Goal: Information Seeking & Learning: Learn about a topic

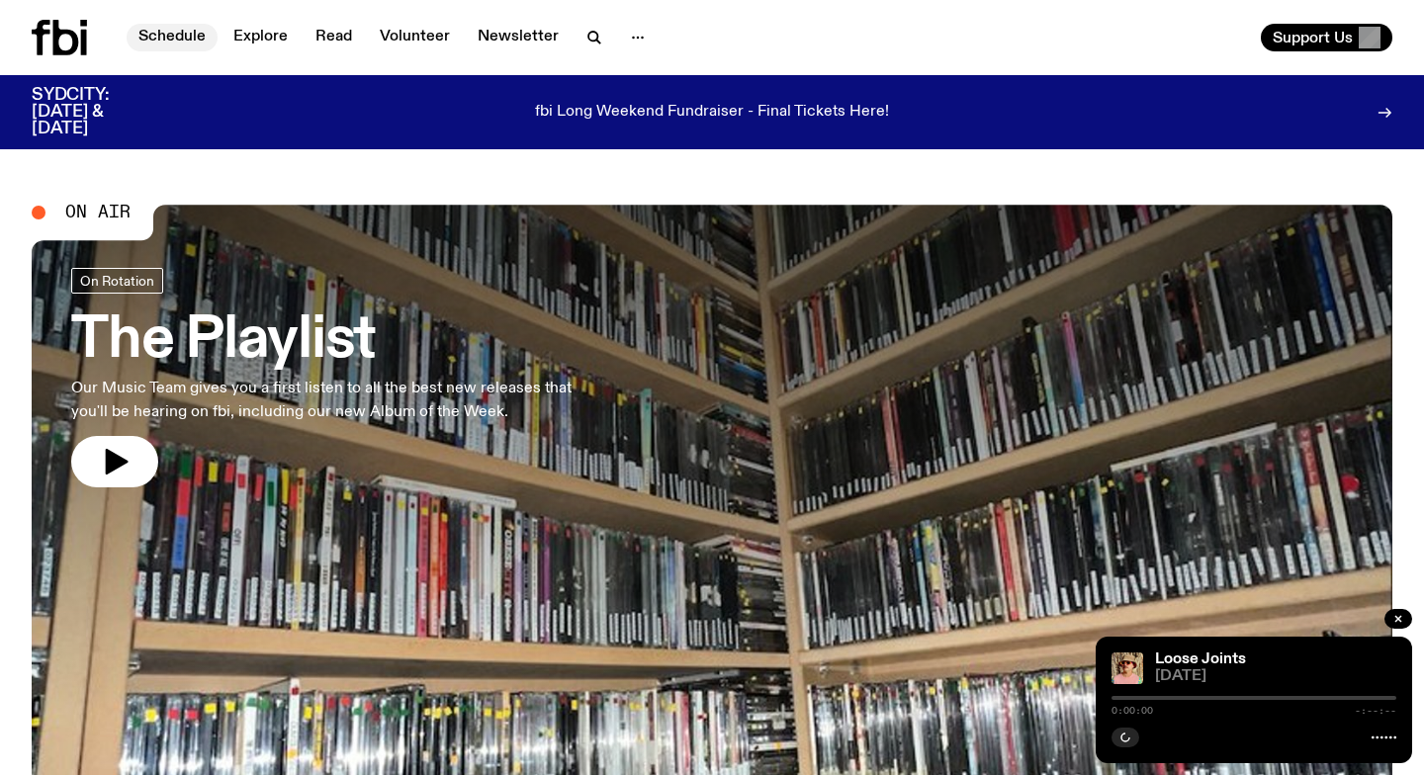
click at [167, 32] on link "Schedule" at bounding box center [172, 38] width 91 height 28
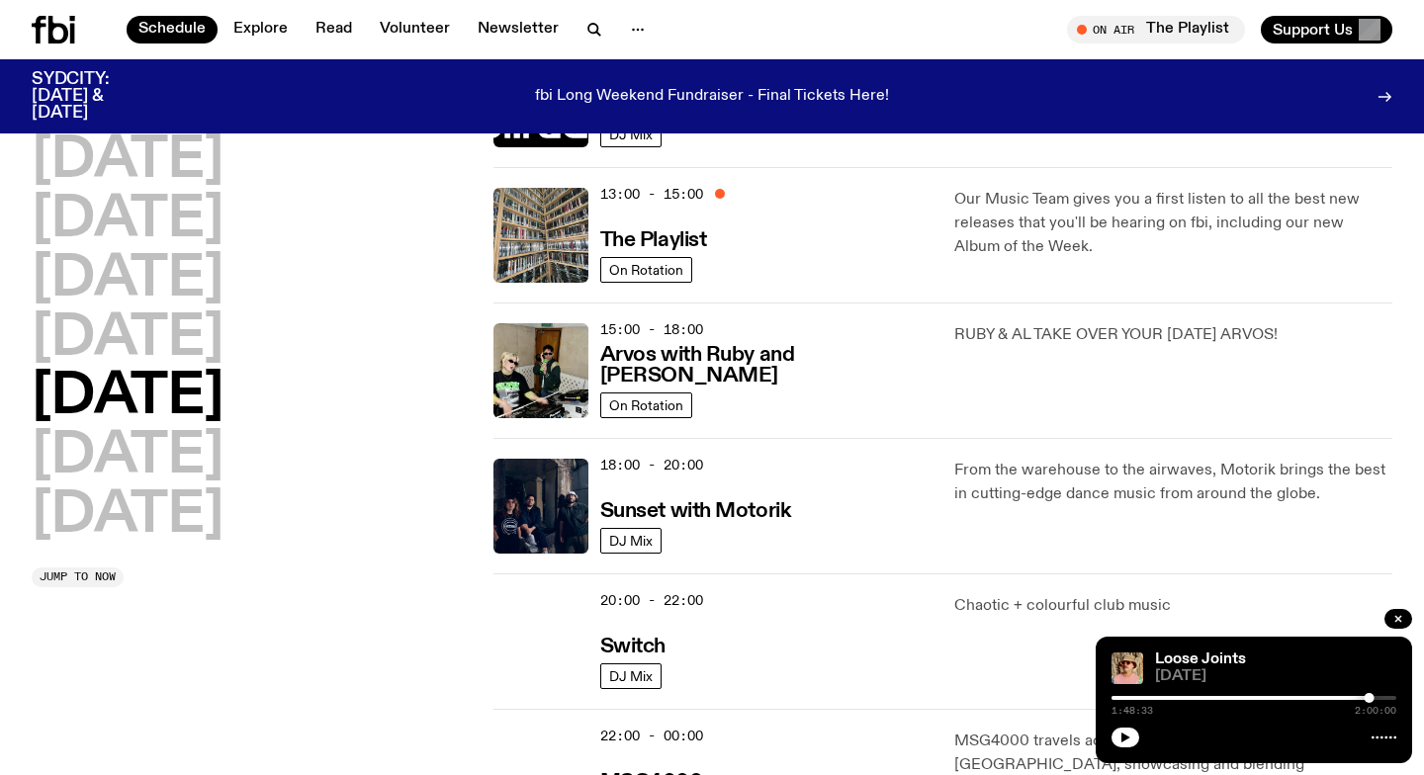
scroll to position [573, 0]
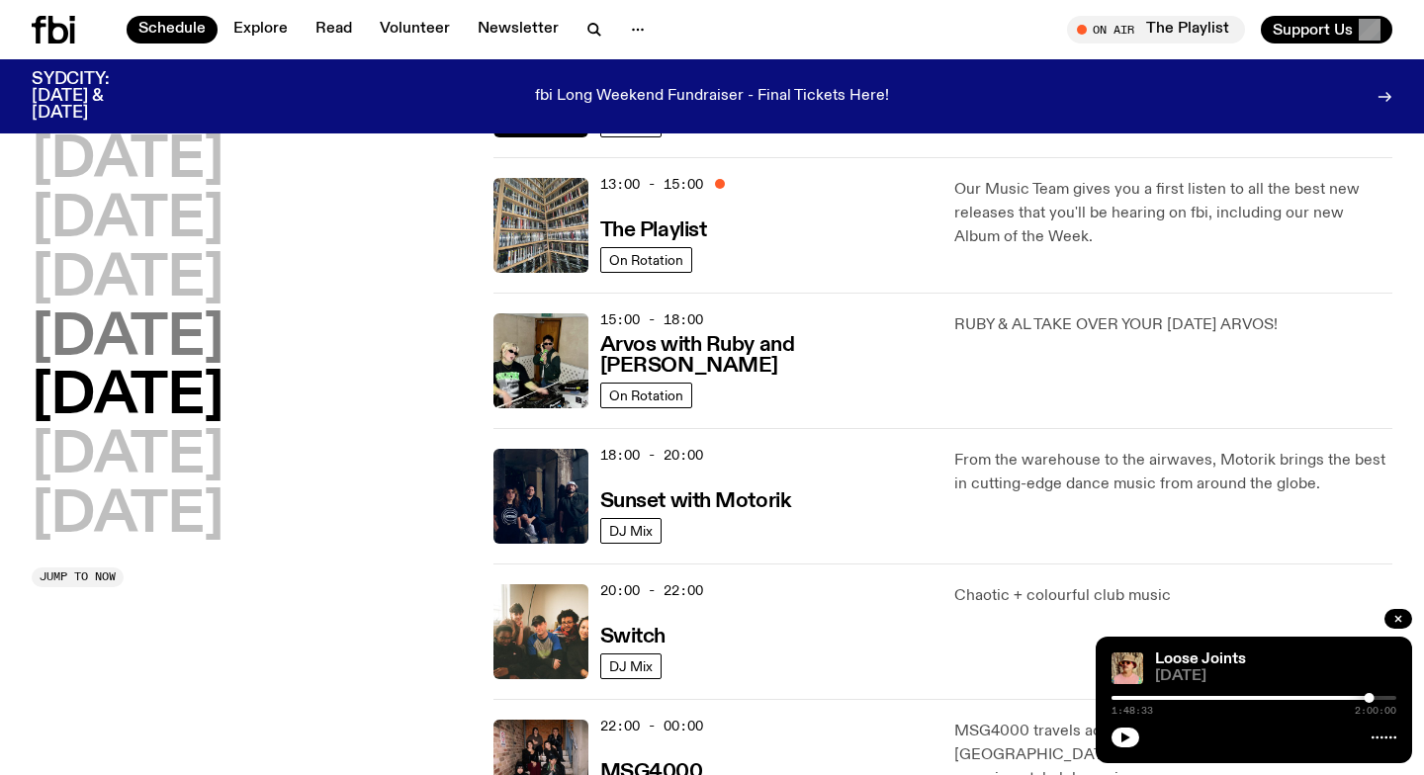
click at [139, 343] on h2 "Thursday" at bounding box center [128, 338] width 192 height 55
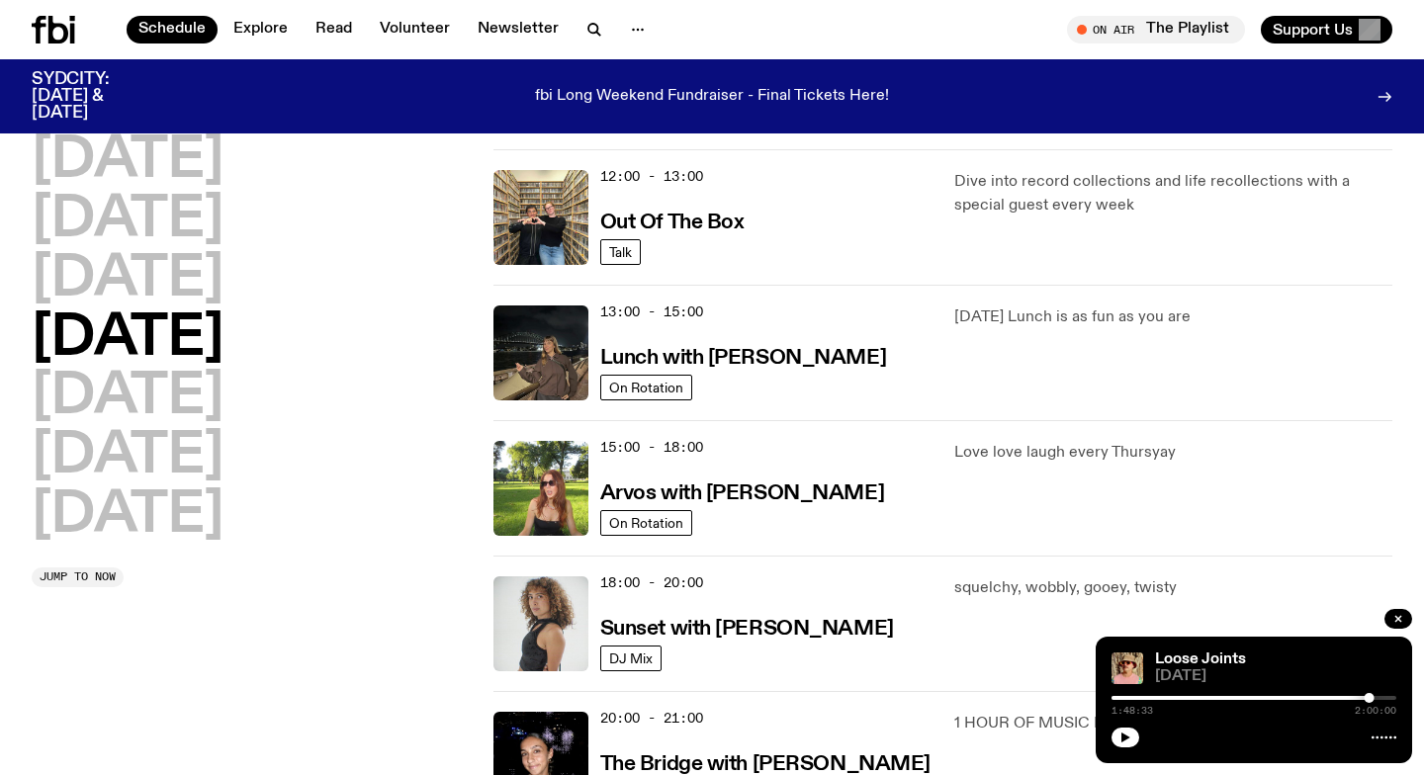
scroll to position [448, 0]
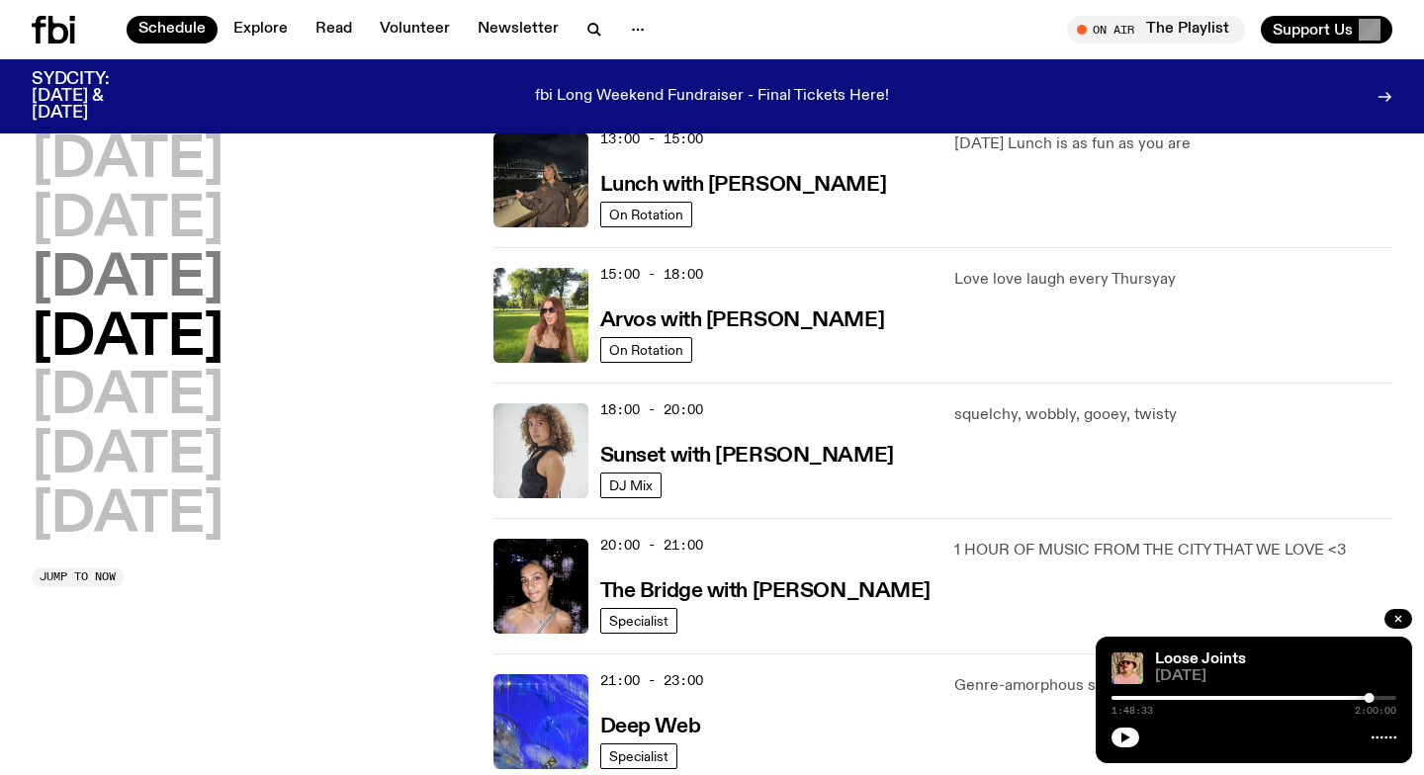
click at [204, 288] on h2 "Wednesday" at bounding box center [128, 279] width 192 height 55
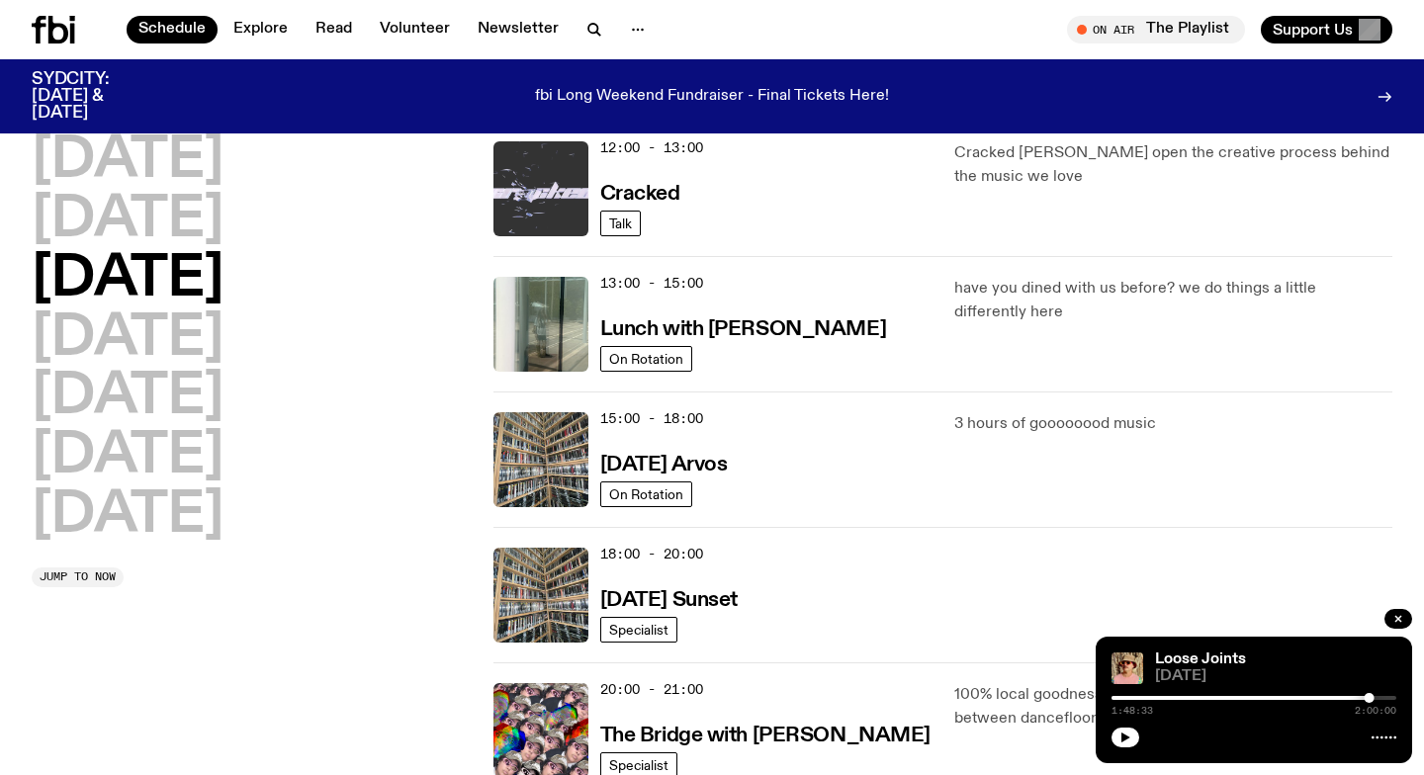
scroll to position [473, 0]
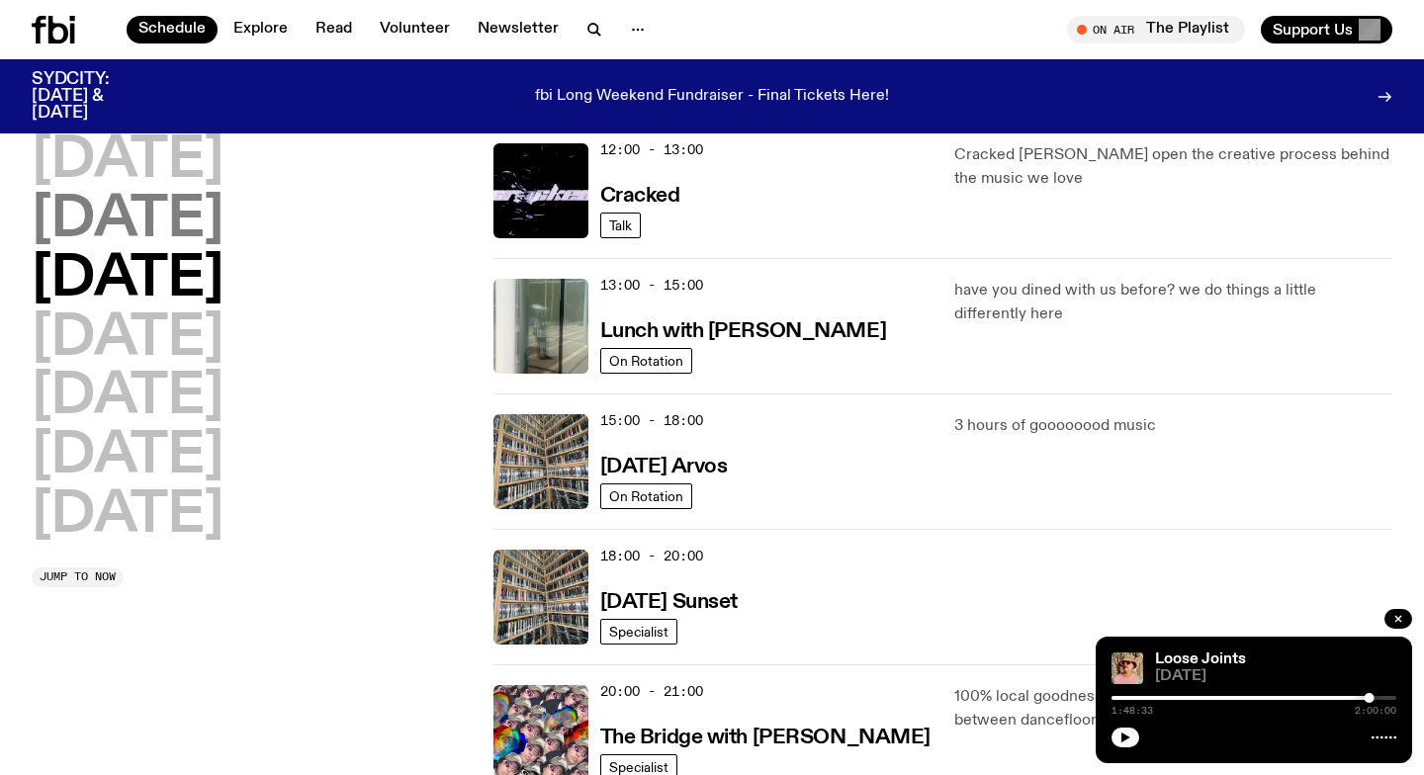
click at [165, 233] on h2 "Tuesday" at bounding box center [128, 220] width 192 height 55
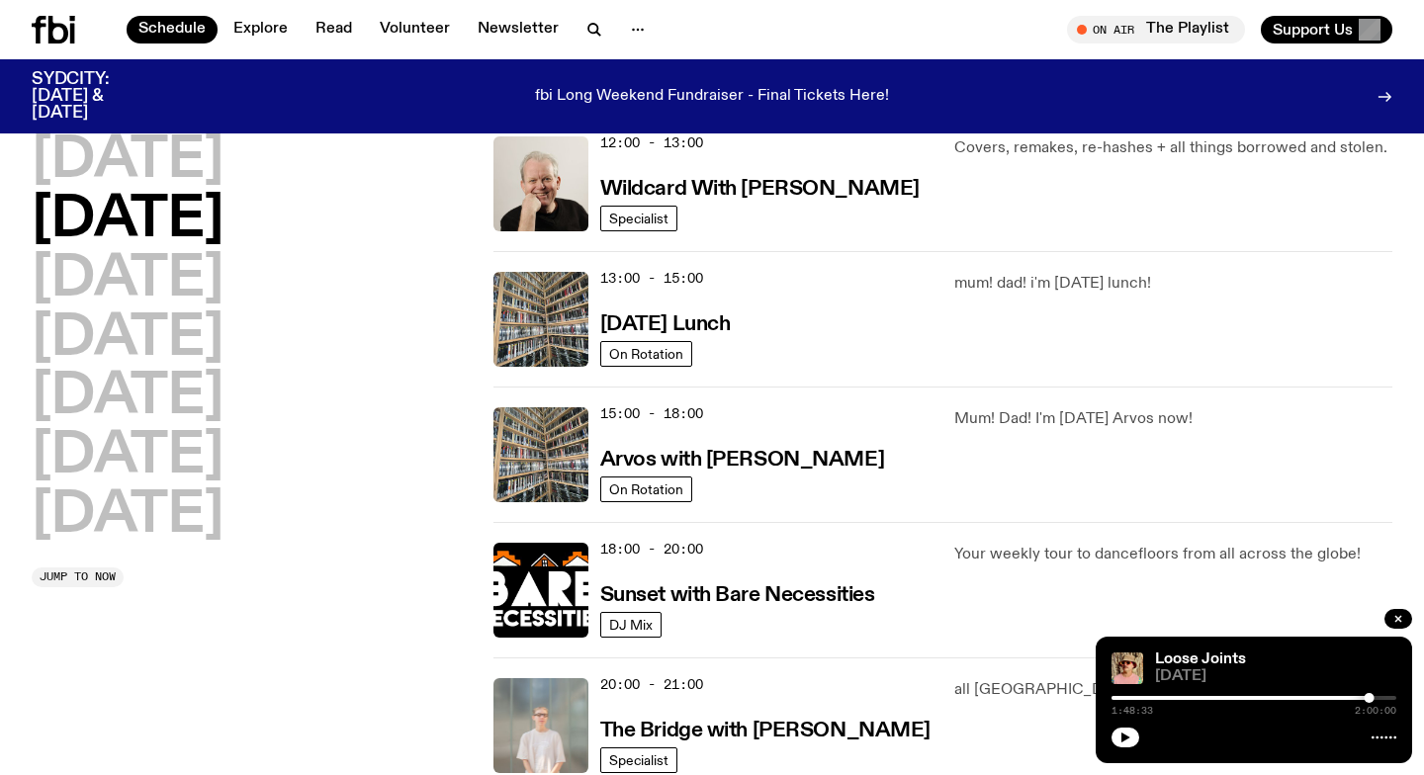
scroll to position [480, 0]
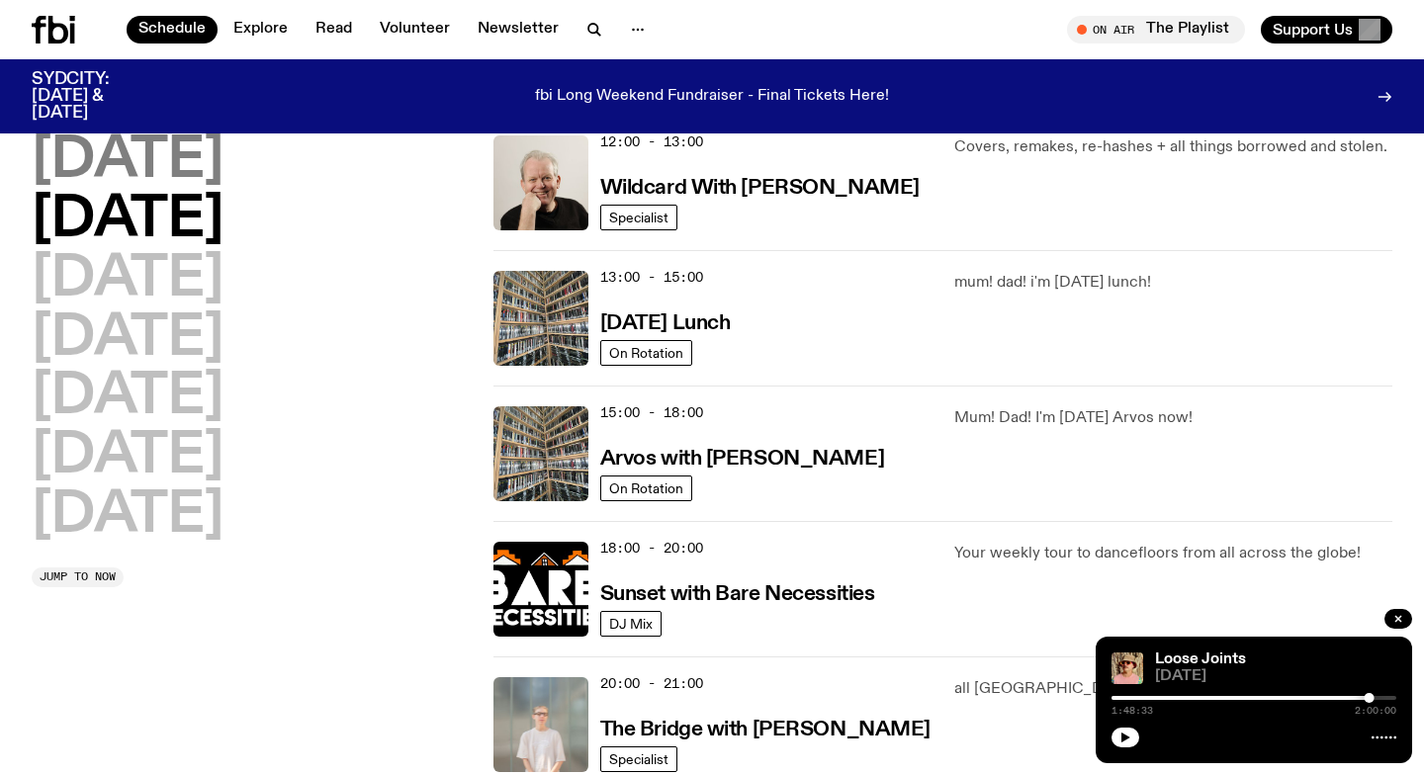
click at [222, 165] on h2 "Monday" at bounding box center [128, 160] width 192 height 55
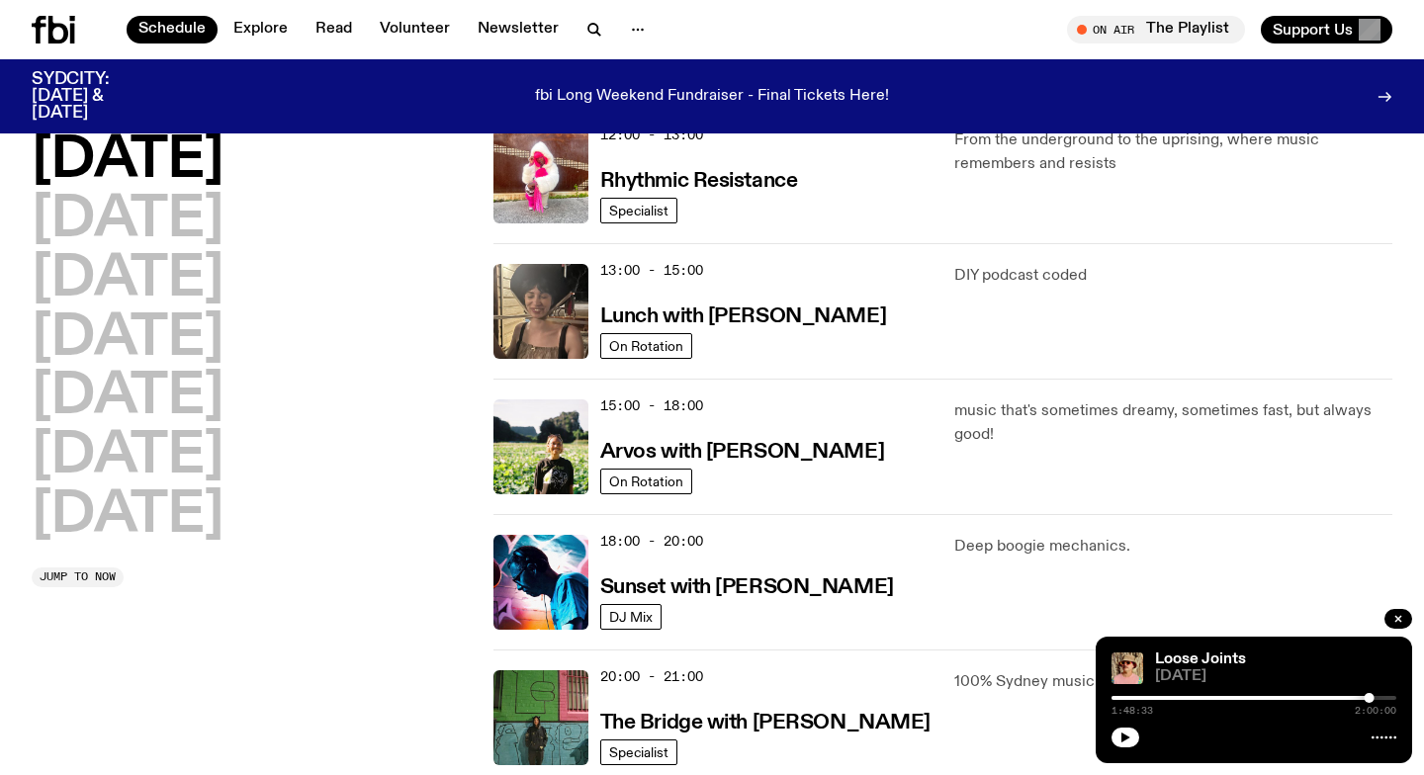
scroll to position [488, 0]
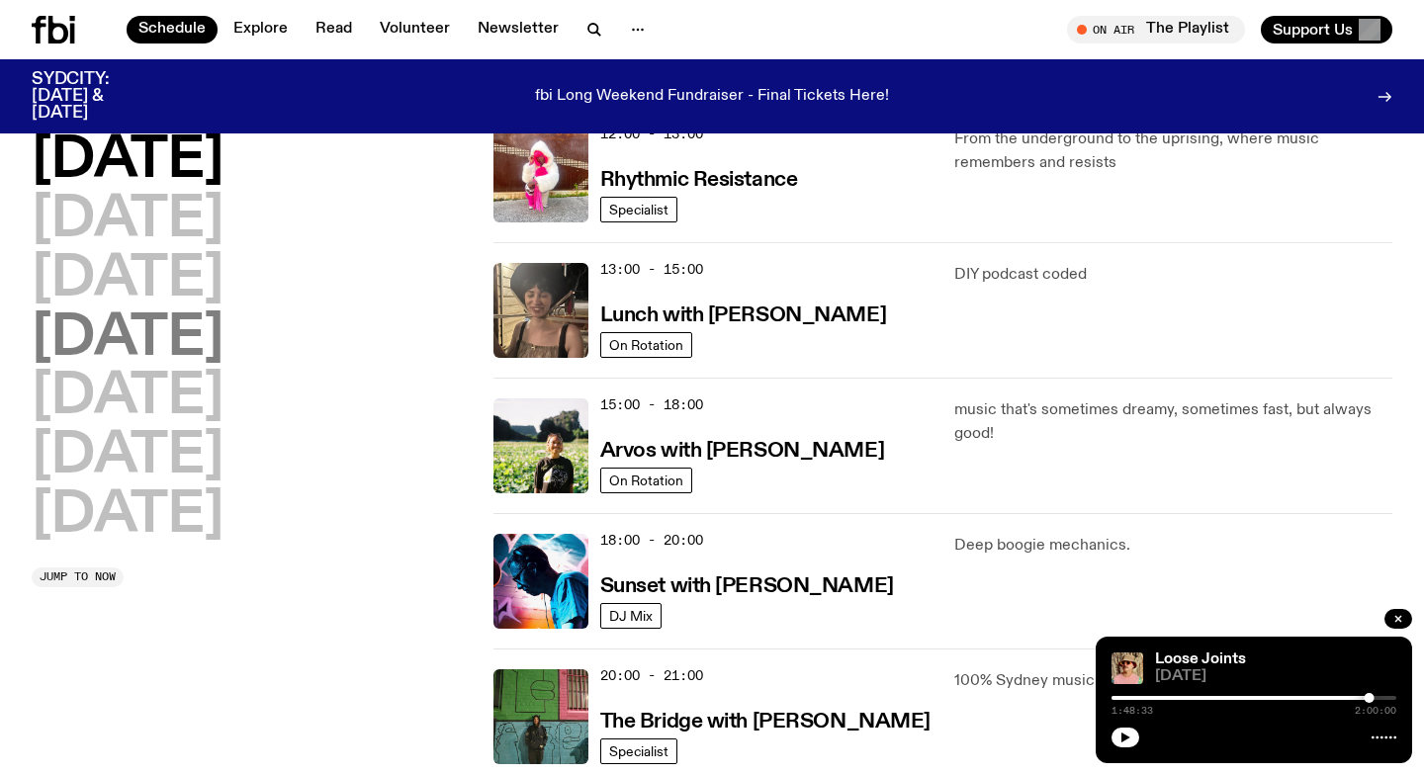
click at [190, 340] on h2 "Thursday" at bounding box center [128, 338] width 192 height 55
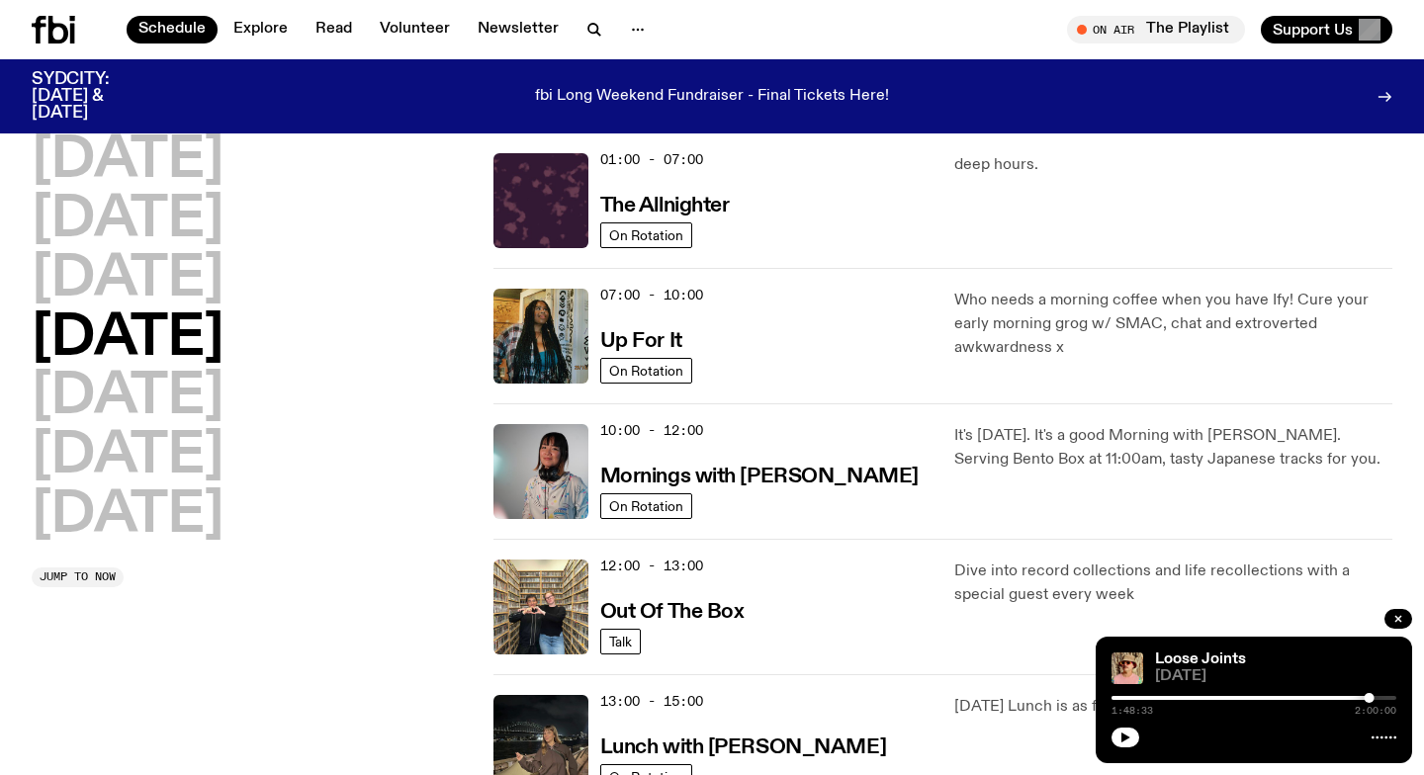
scroll to position [54, 0]
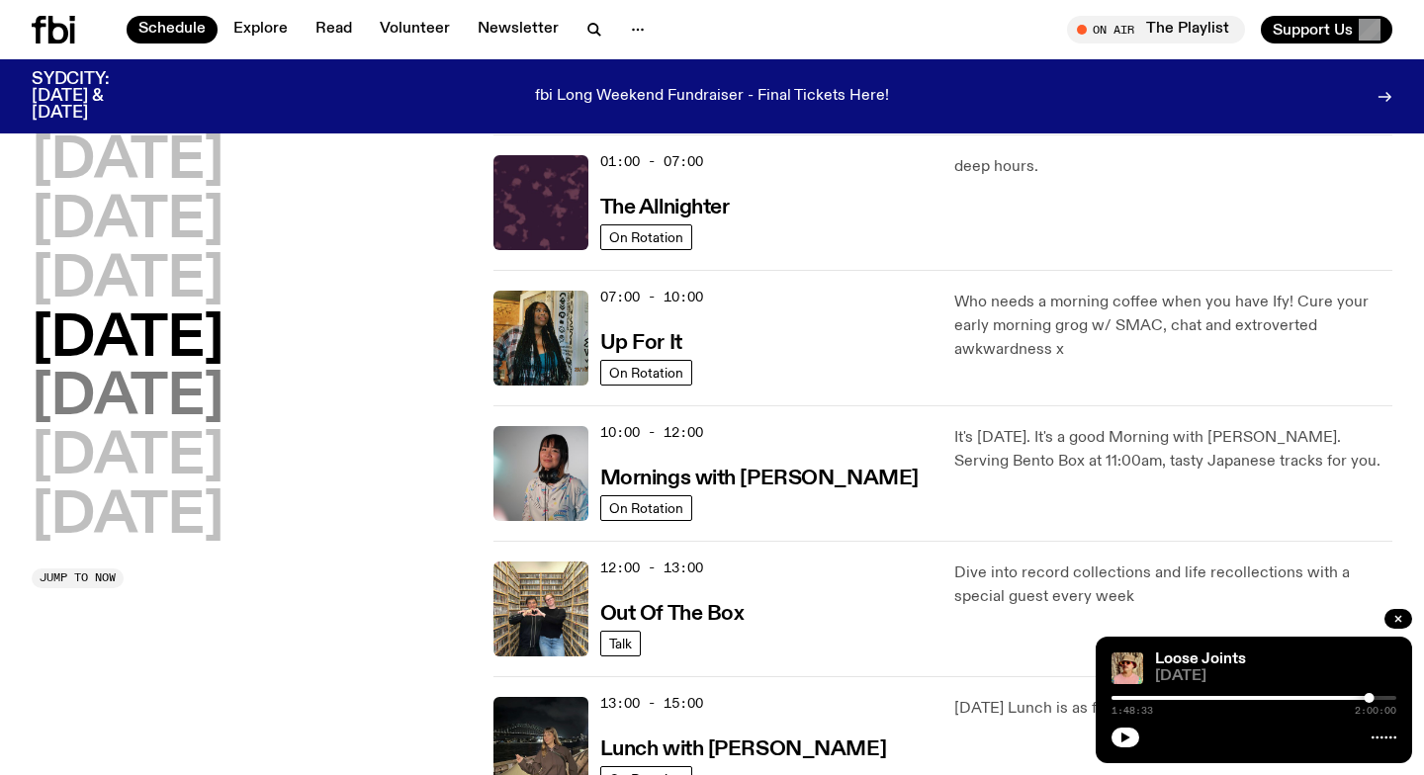
click at [167, 406] on h2 "Friday" at bounding box center [128, 398] width 192 height 55
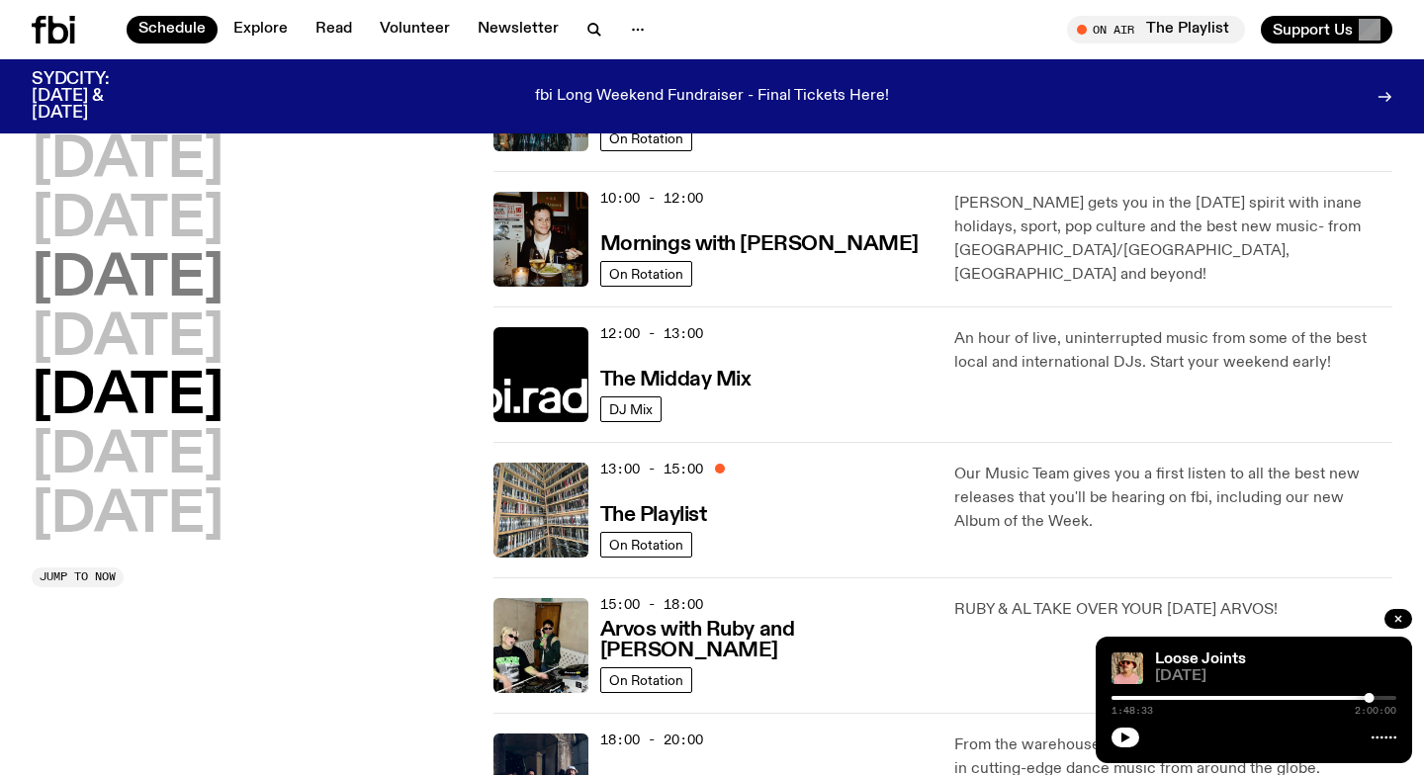
click at [190, 277] on h2 "Wednesday" at bounding box center [128, 279] width 192 height 55
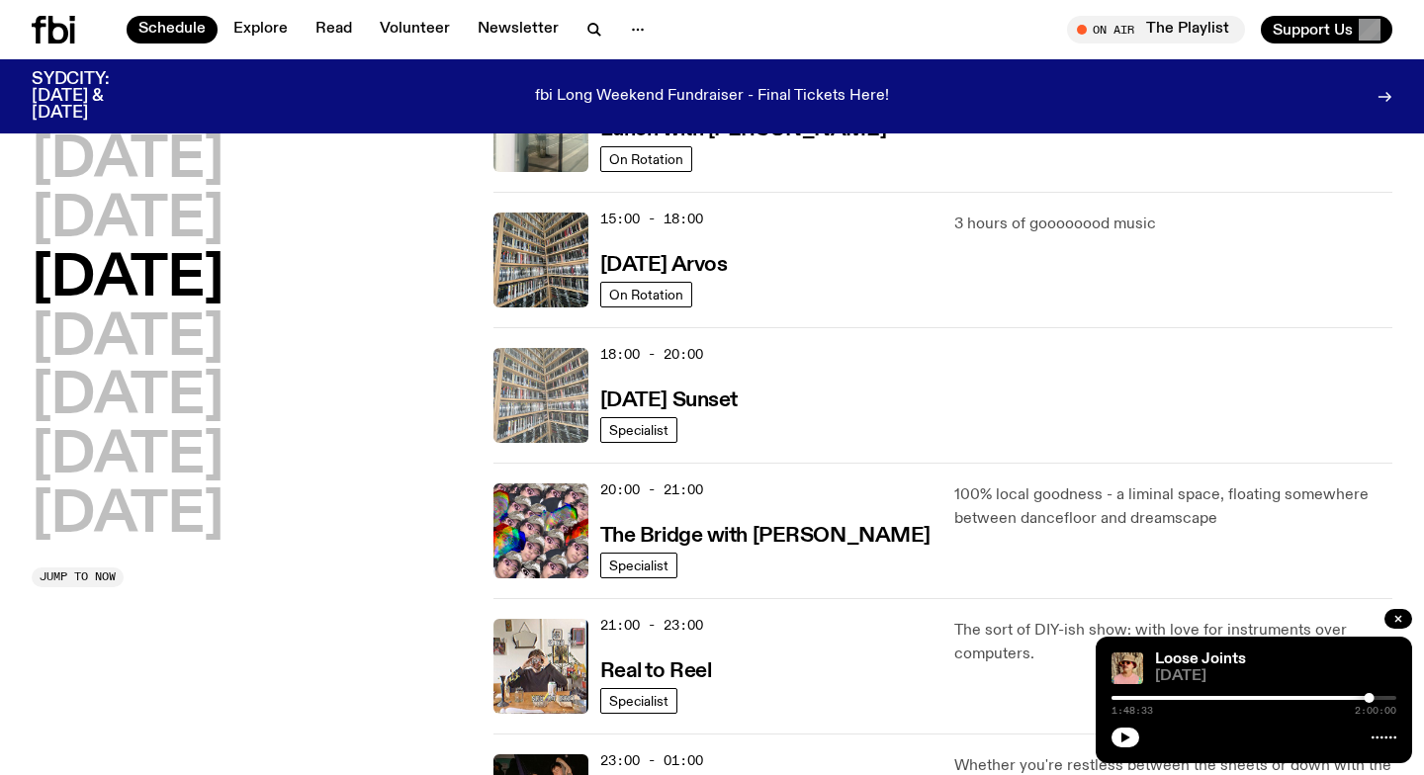
scroll to position [576, 0]
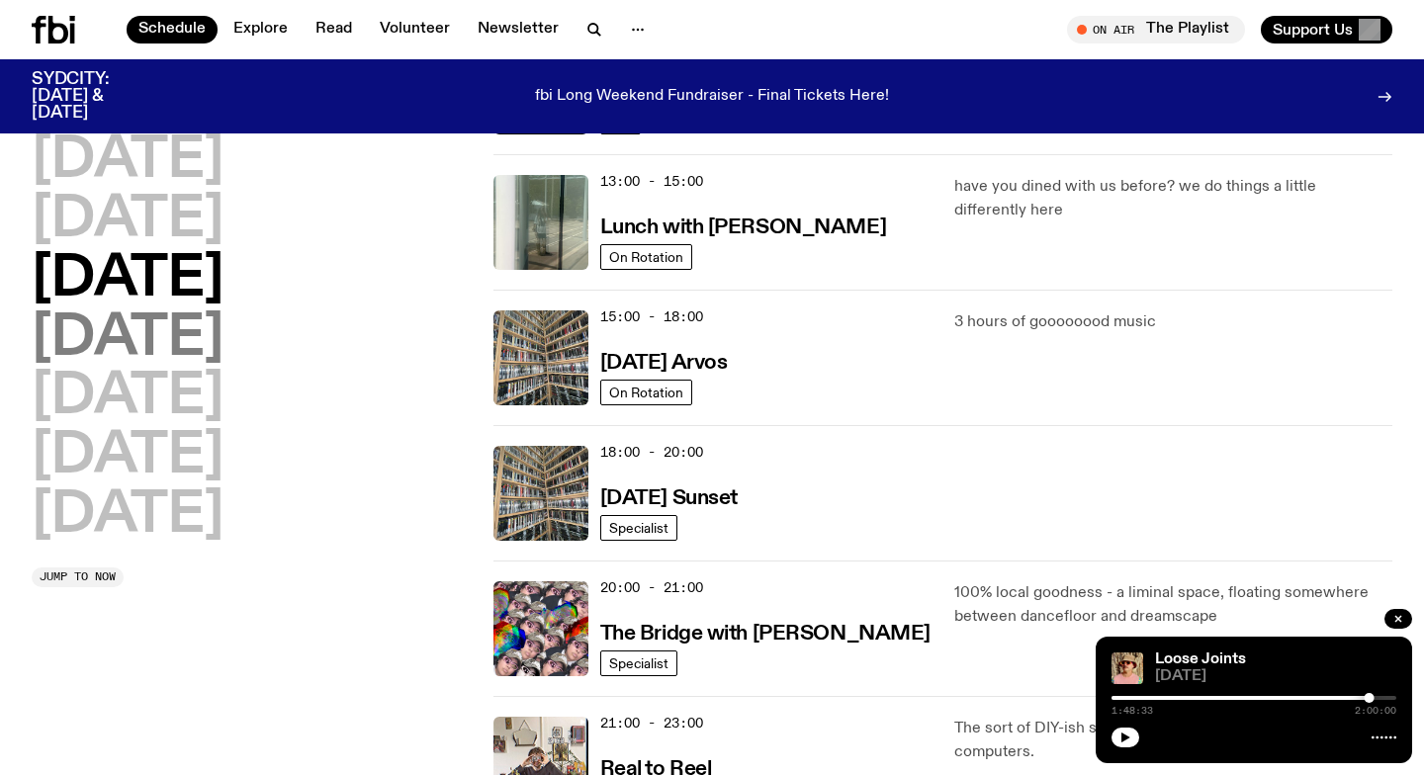
click at [129, 338] on h2 "Thursday" at bounding box center [128, 338] width 192 height 55
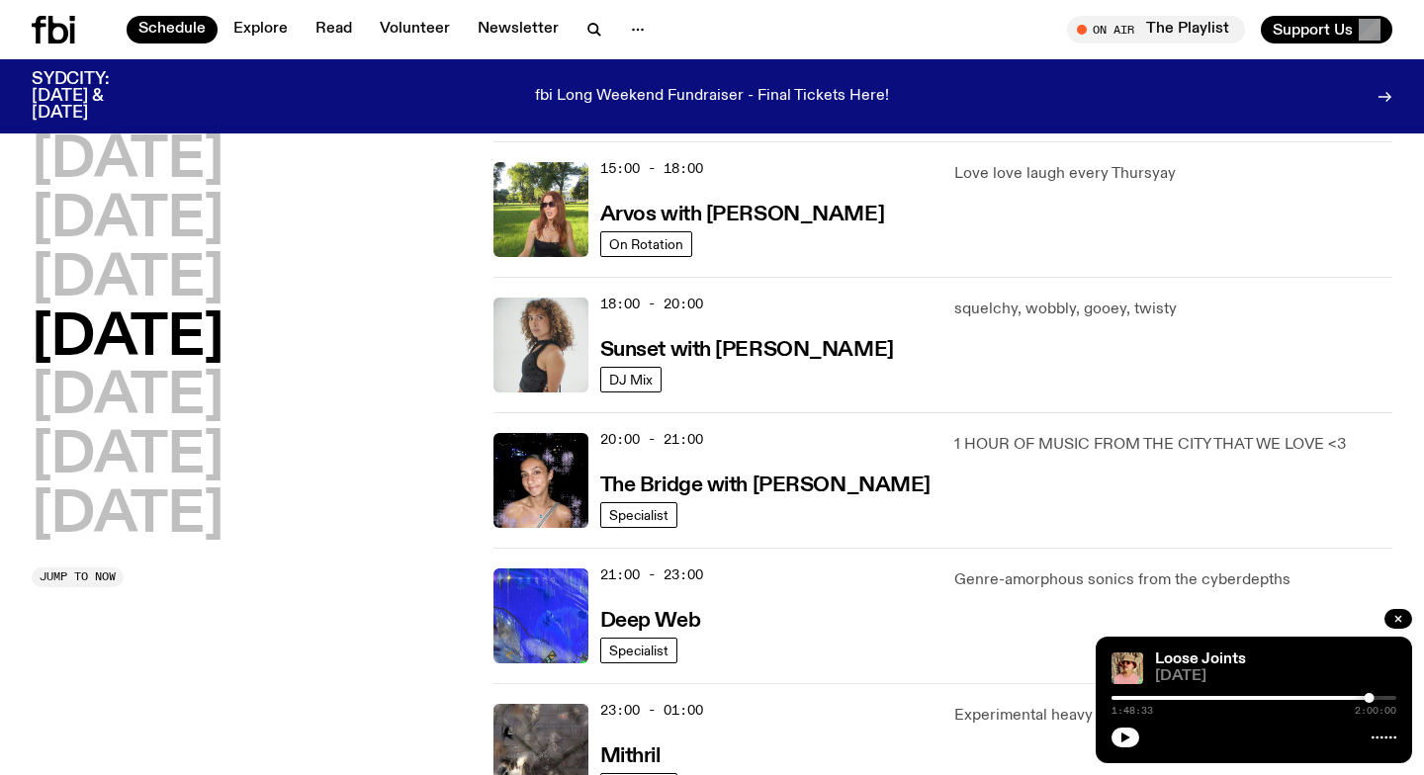
scroll to position [723, 0]
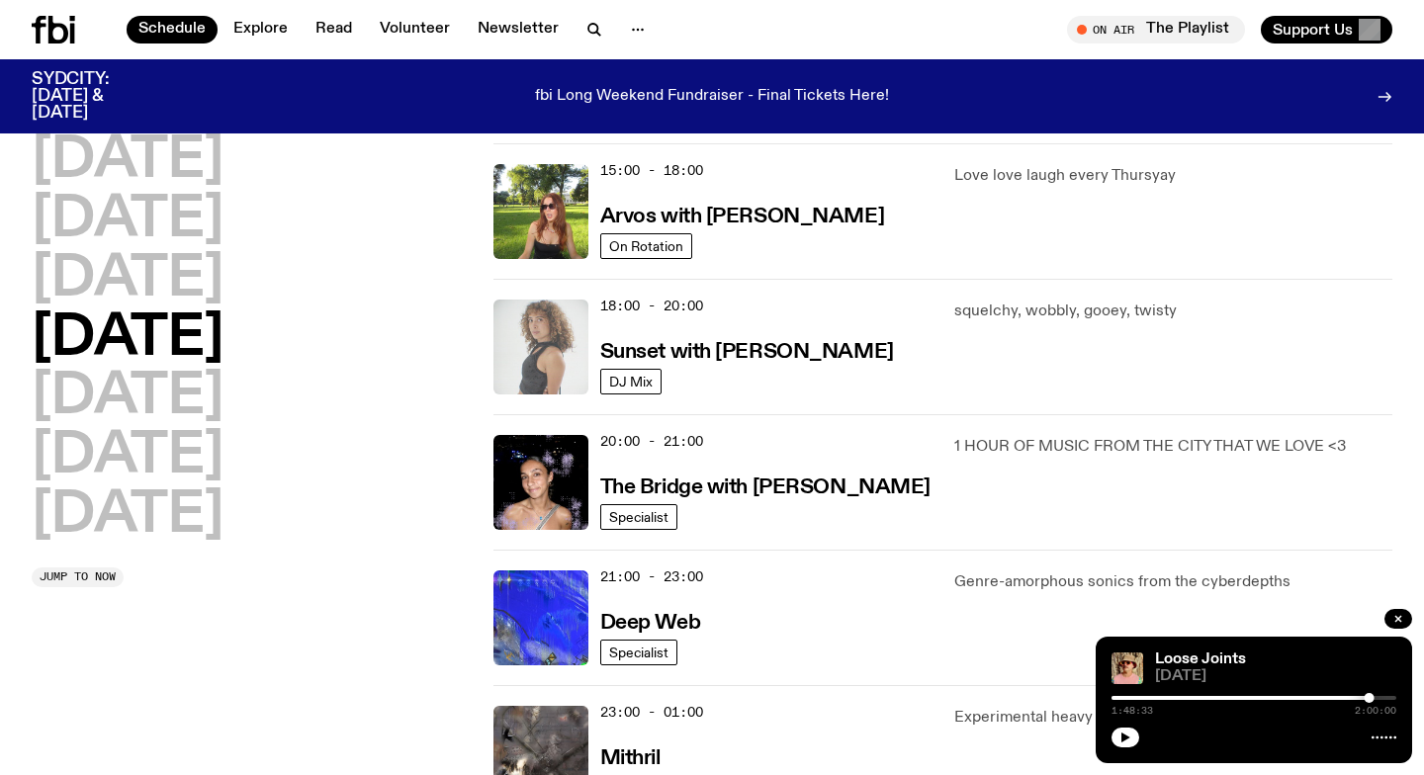
click at [526, 341] on img at bounding box center [540, 347] width 95 height 95
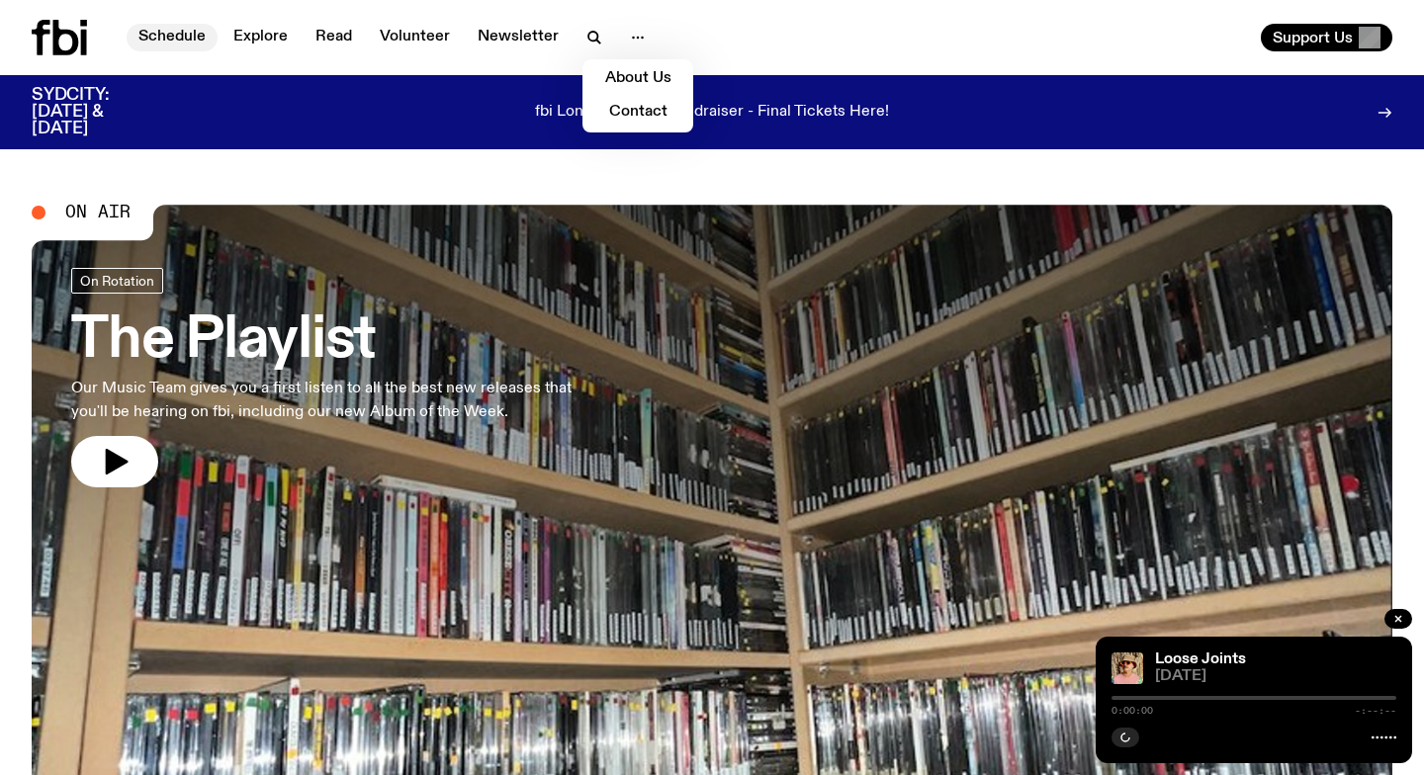
click at [163, 42] on link "Schedule" at bounding box center [172, 38] width 91 height 28
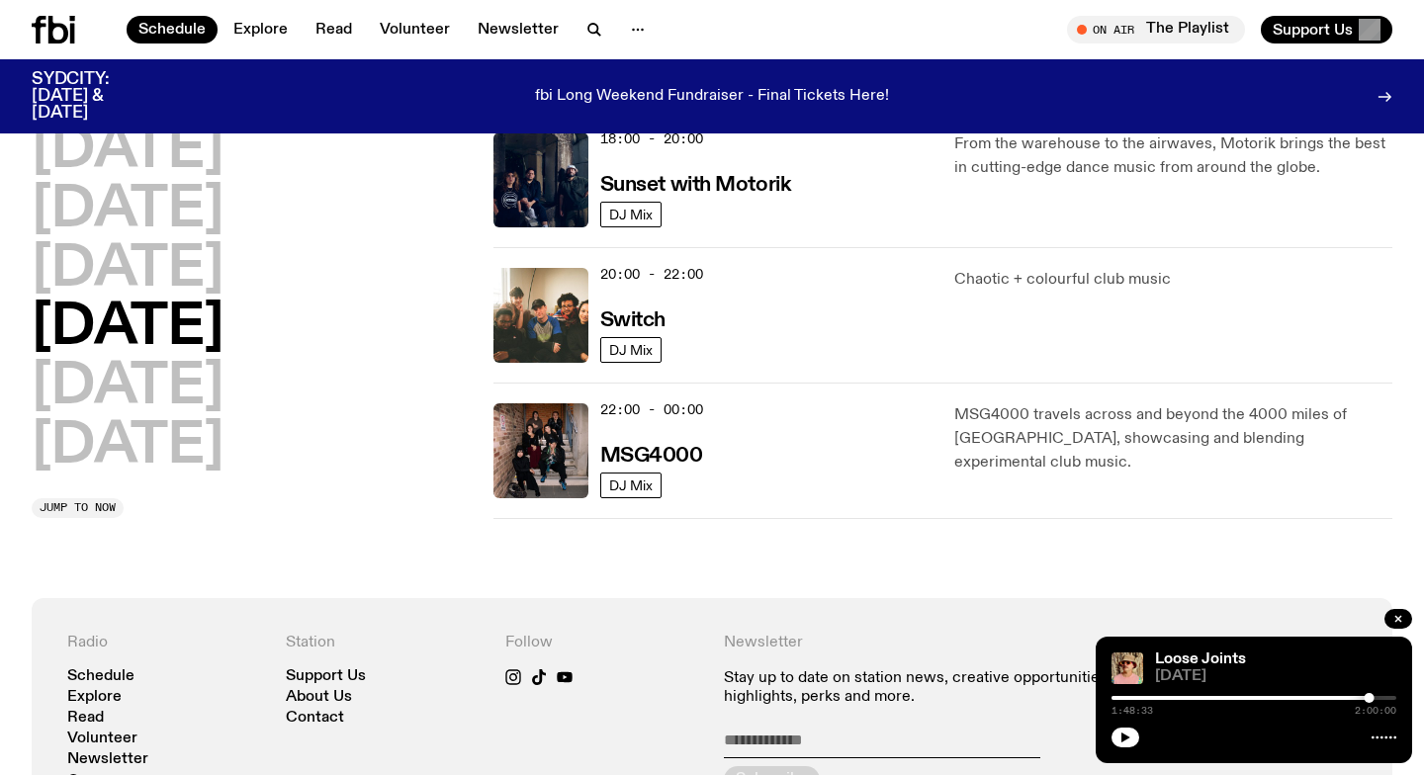
scroll to position [889, 0]
click at [107, 429] on h2 "[DATE]" at bounding box center [128, 447] width 192 height 55
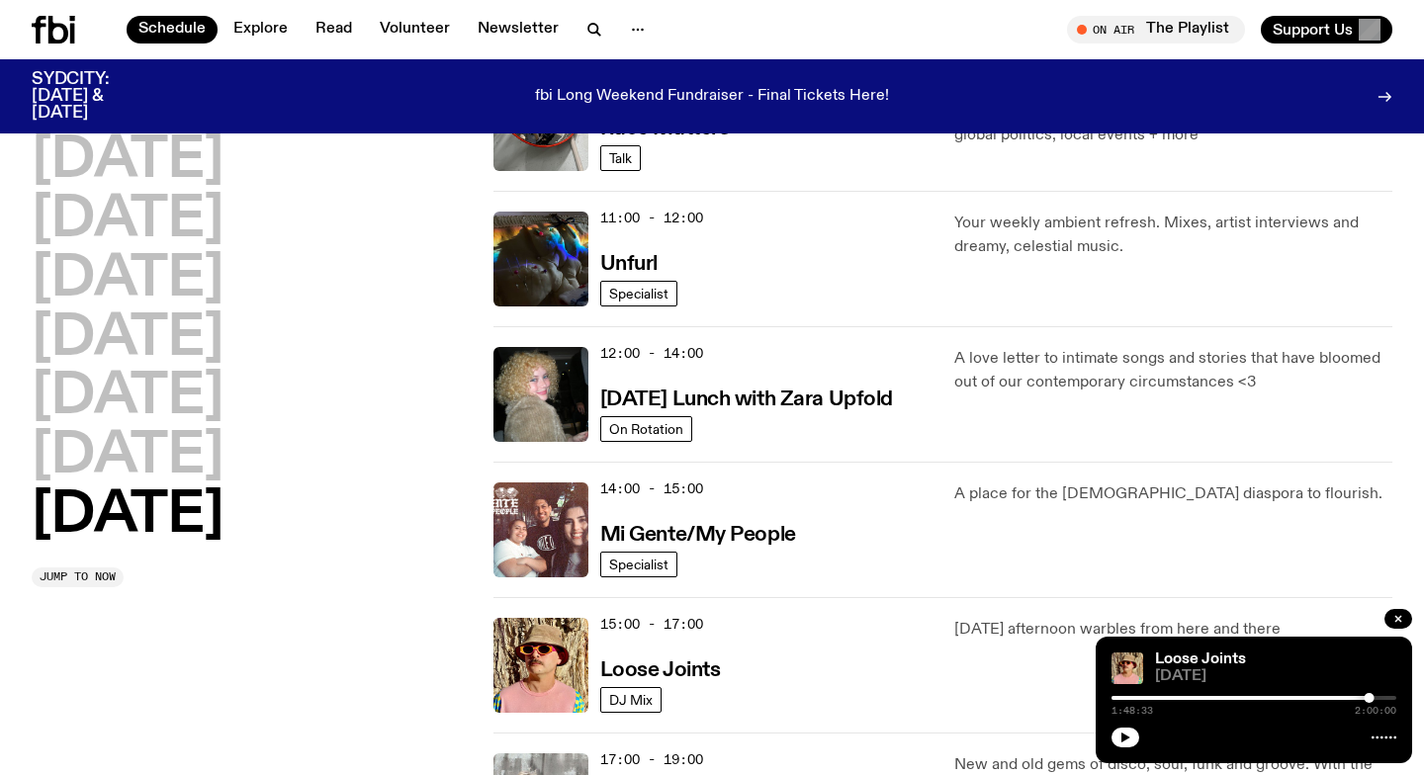
scroll to position [691, 0]
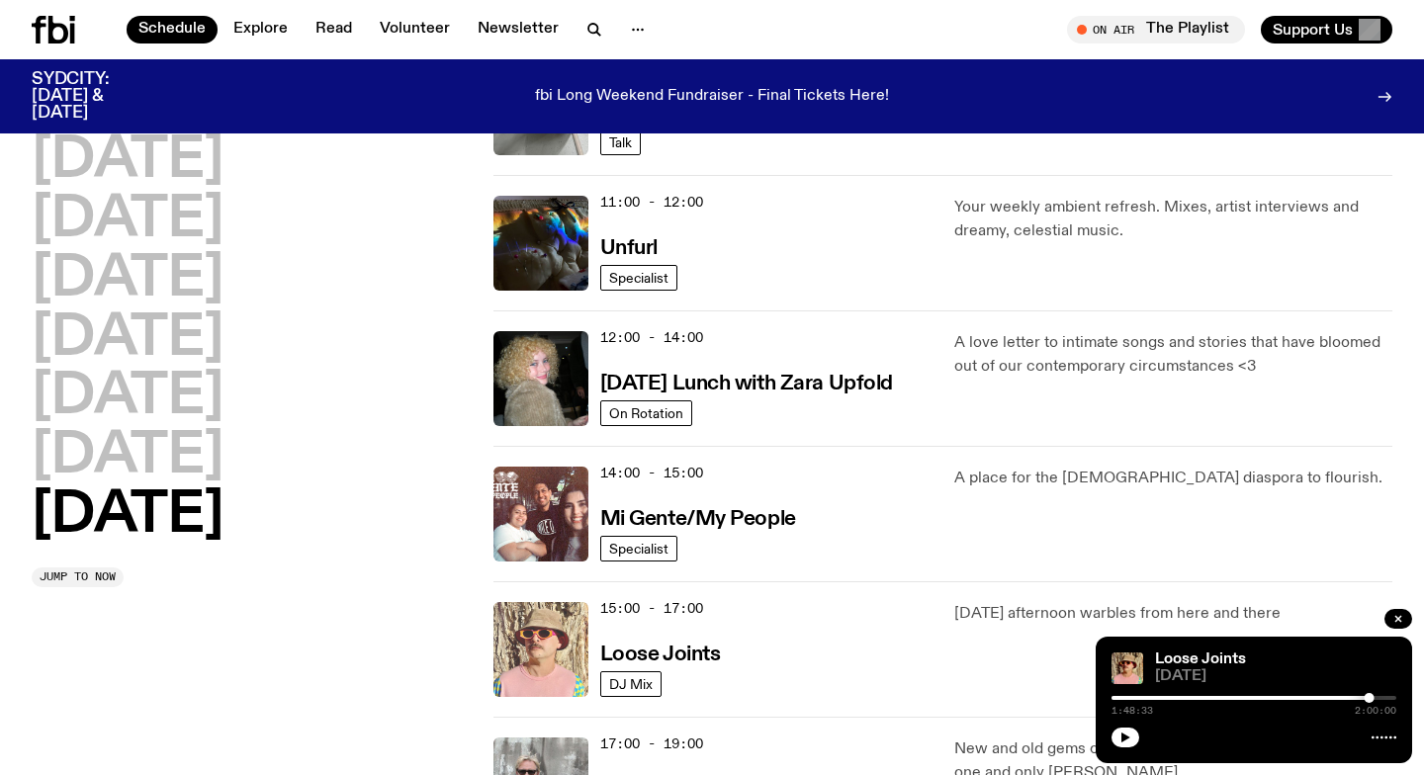
click at [528, 644] on img at bounding box center [540, 649] width 95 height 95
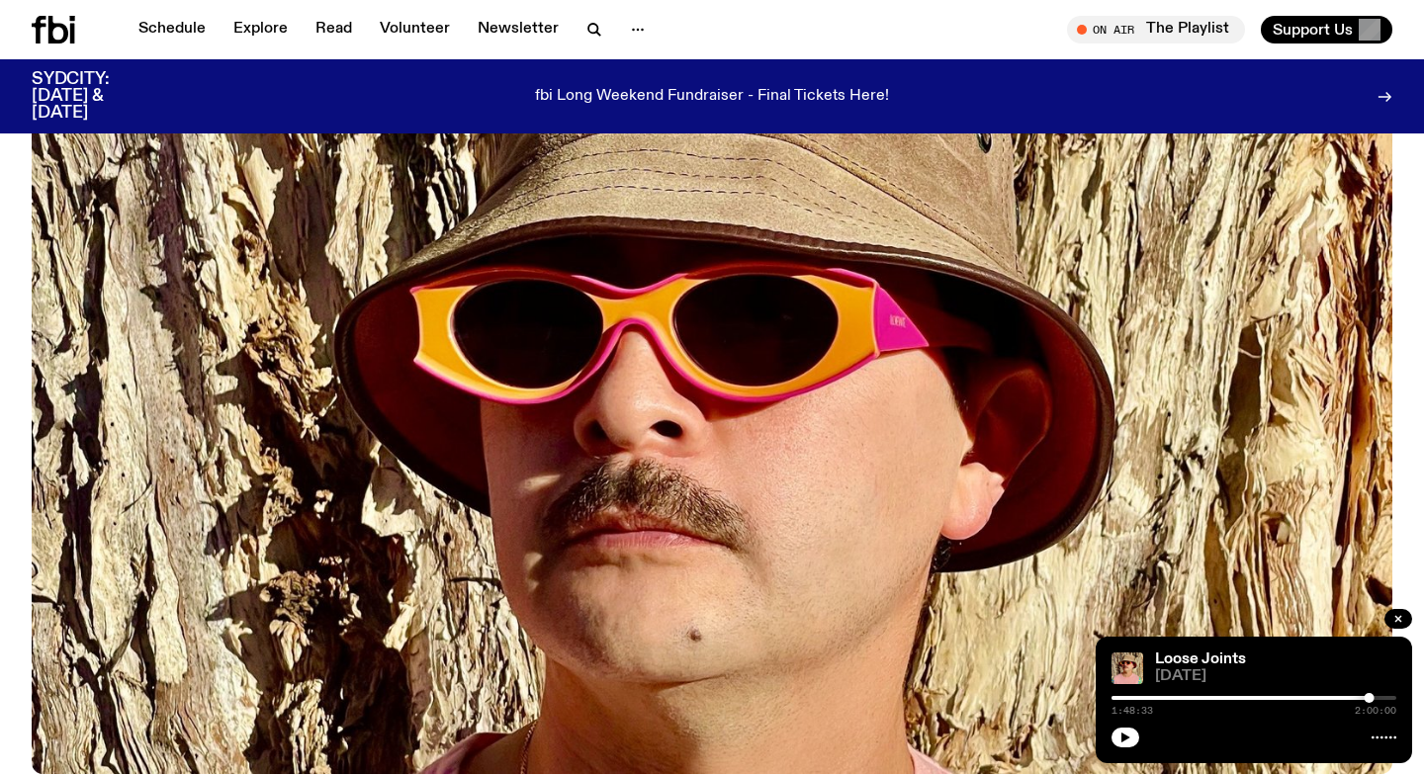
scroll to position [270, 0]
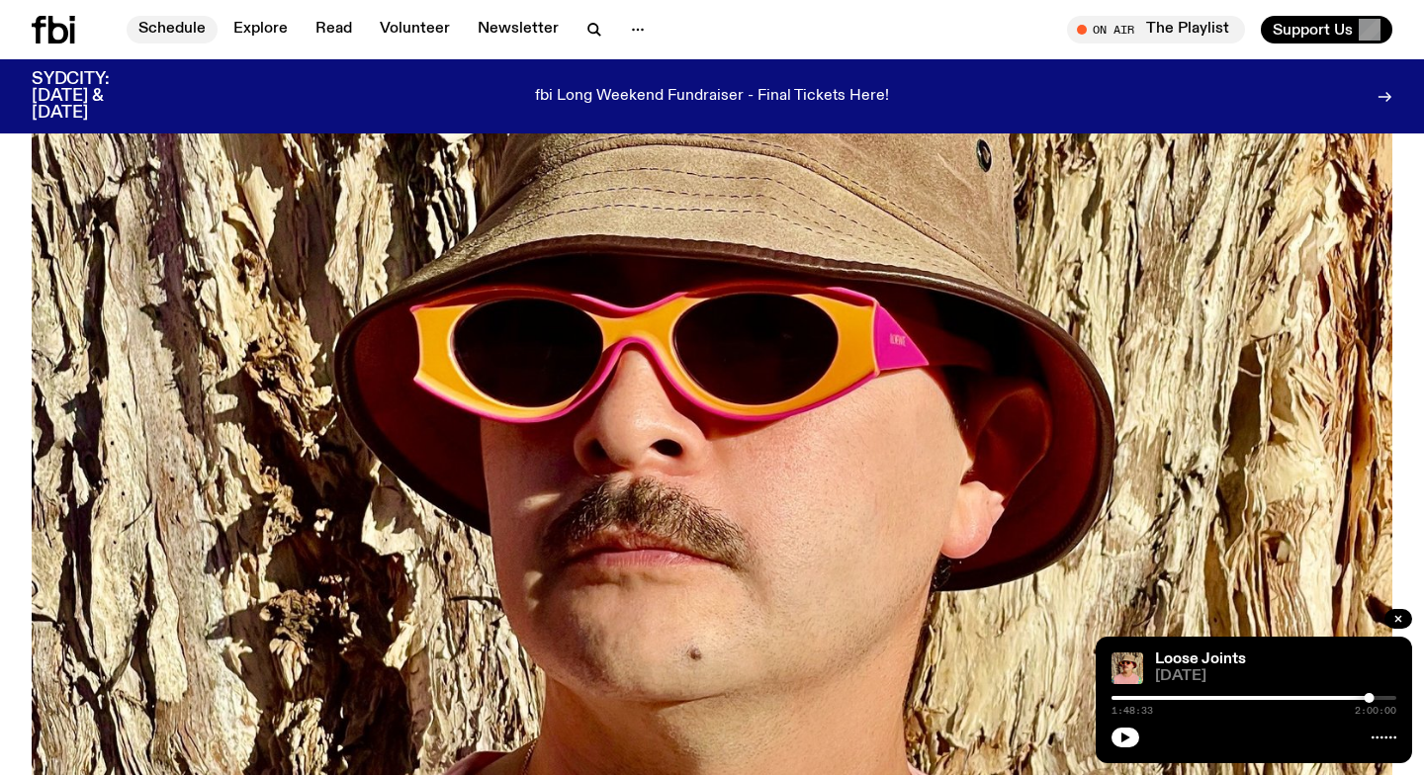
click at [187, 20] on link "Schedule" at bounding box center [172, 30] width 91 height 28
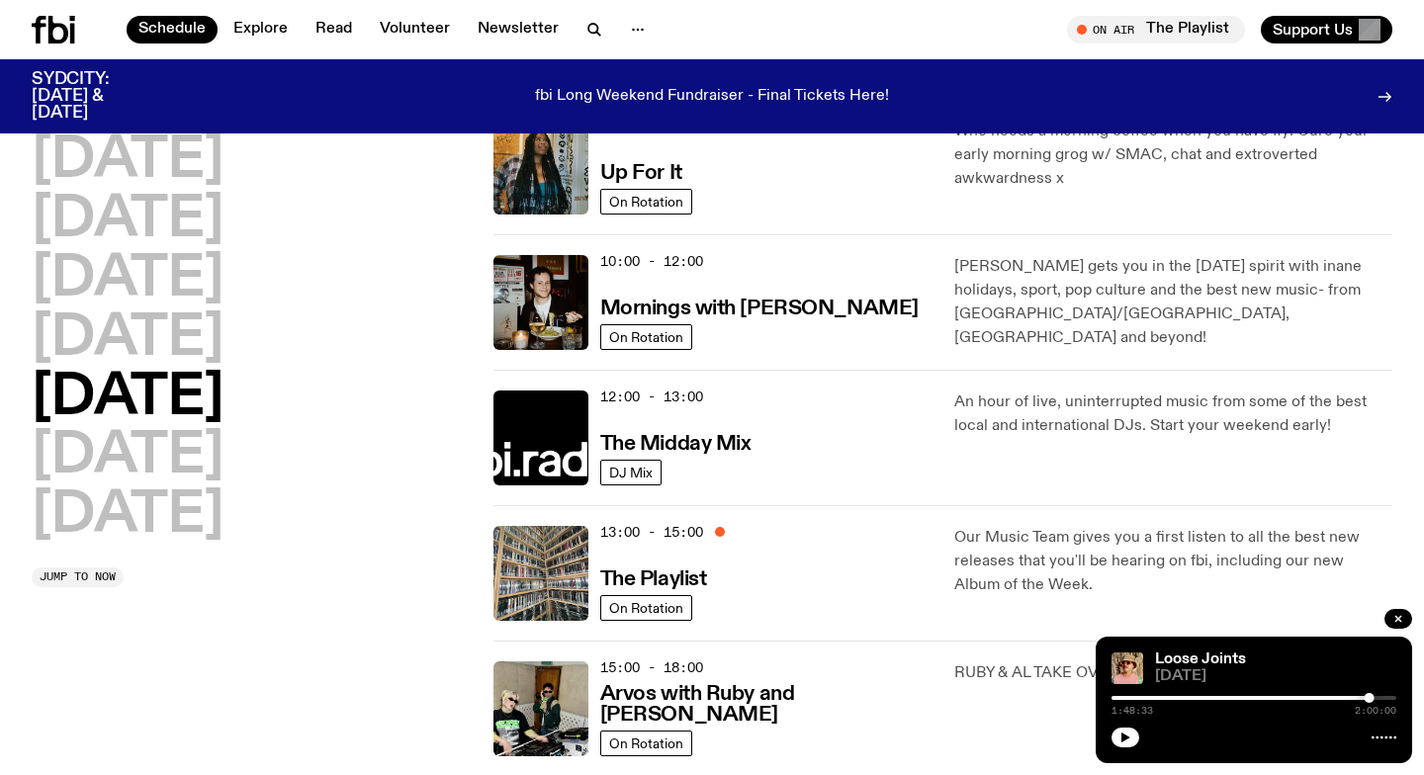
scroll to position [226, 0]
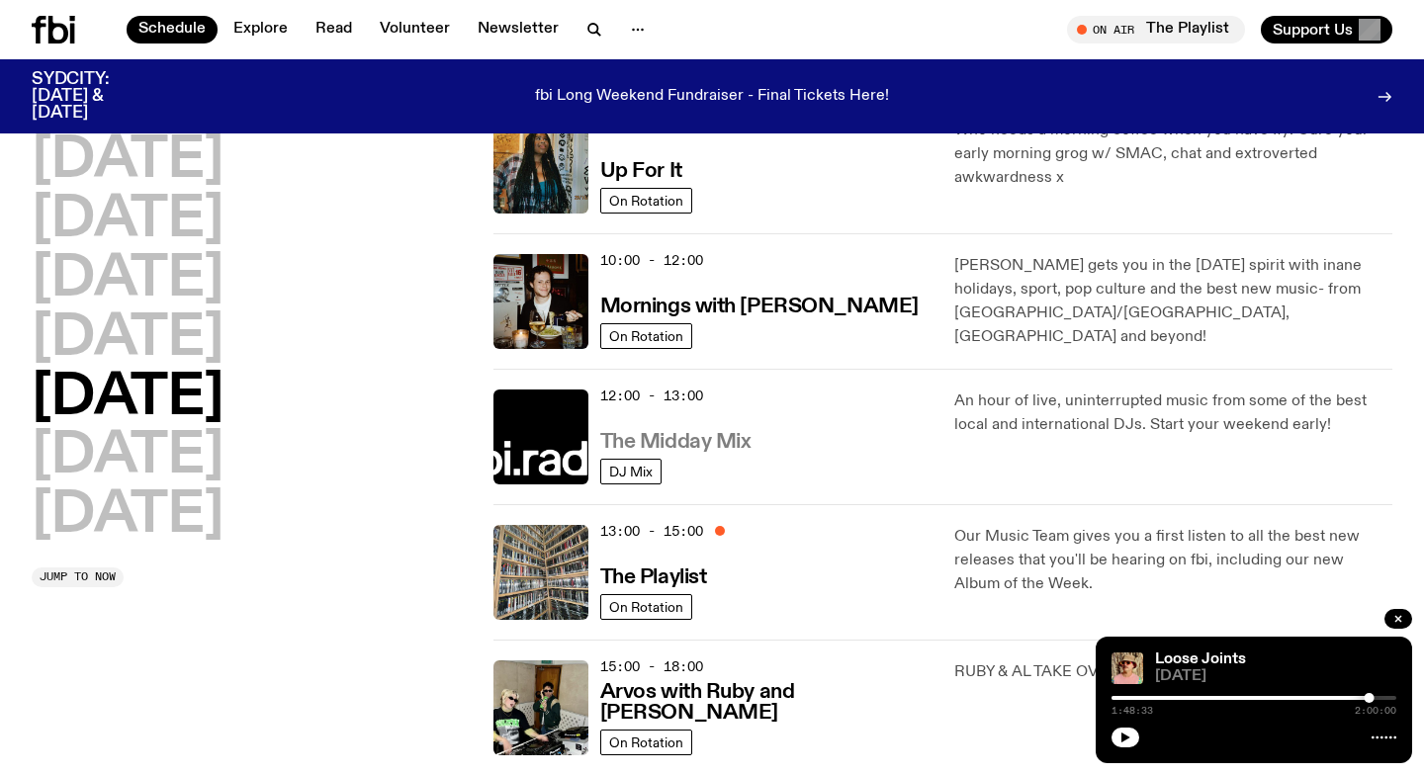
click at [698, 442] on h3 "The Midday Mix" at bounding box center [675, 442] width 151 height 21
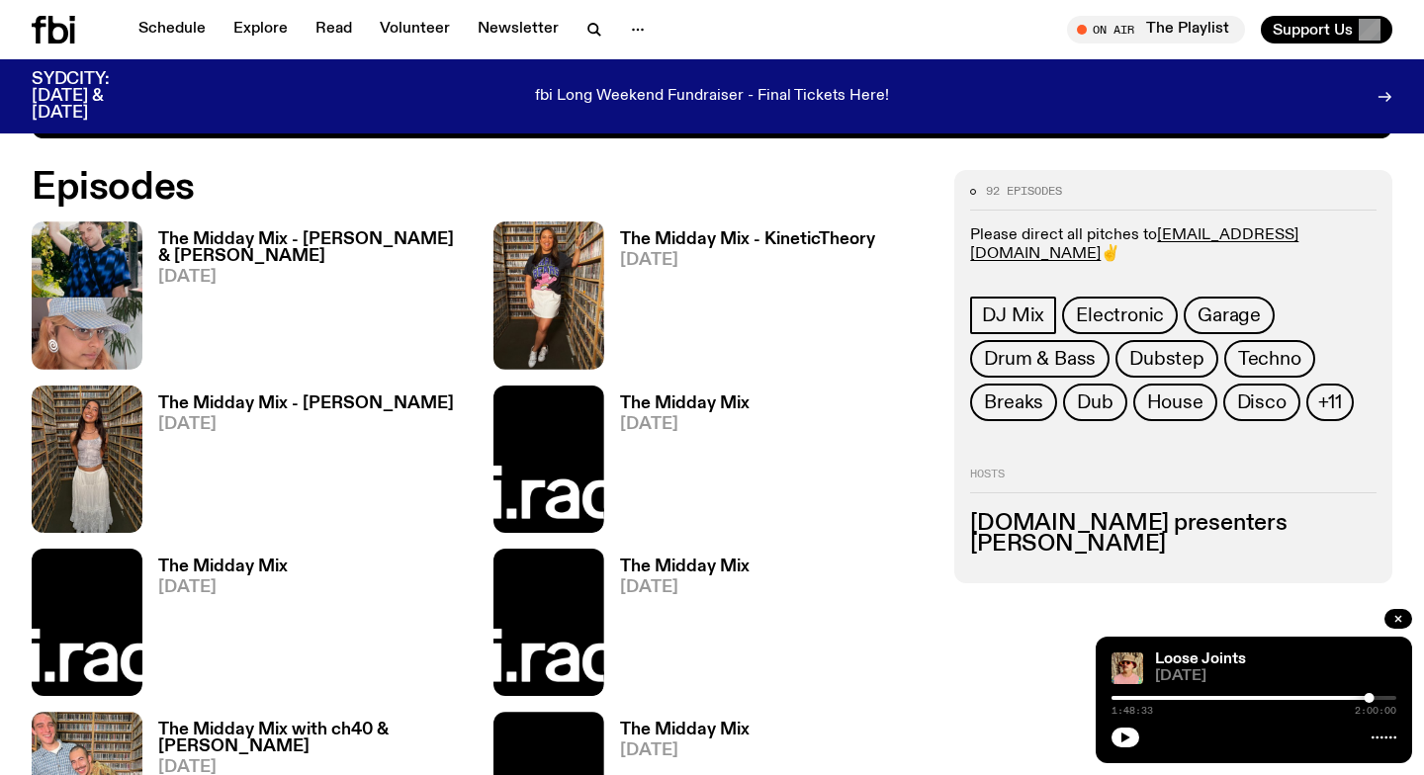
scroll to position [955, 0]
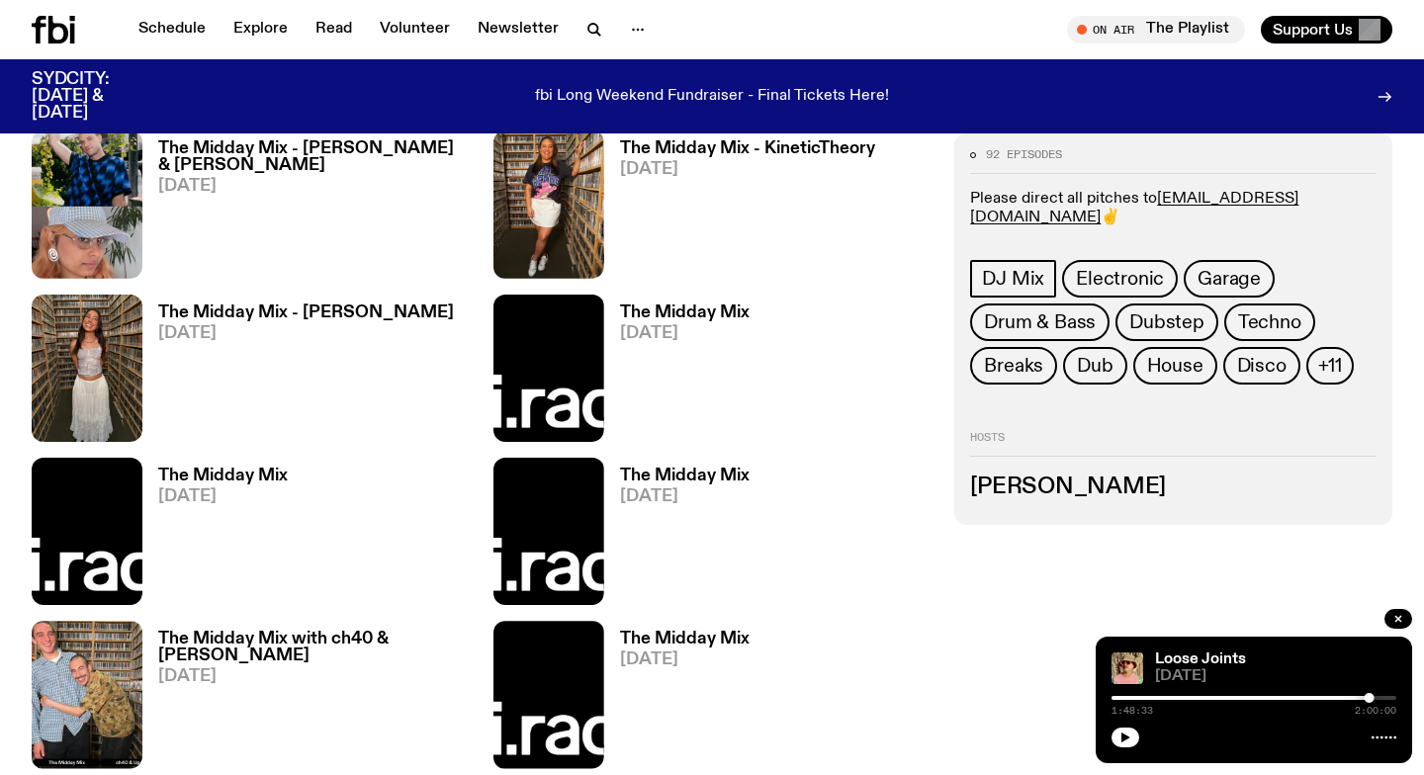
scroll to position [1010, 0]
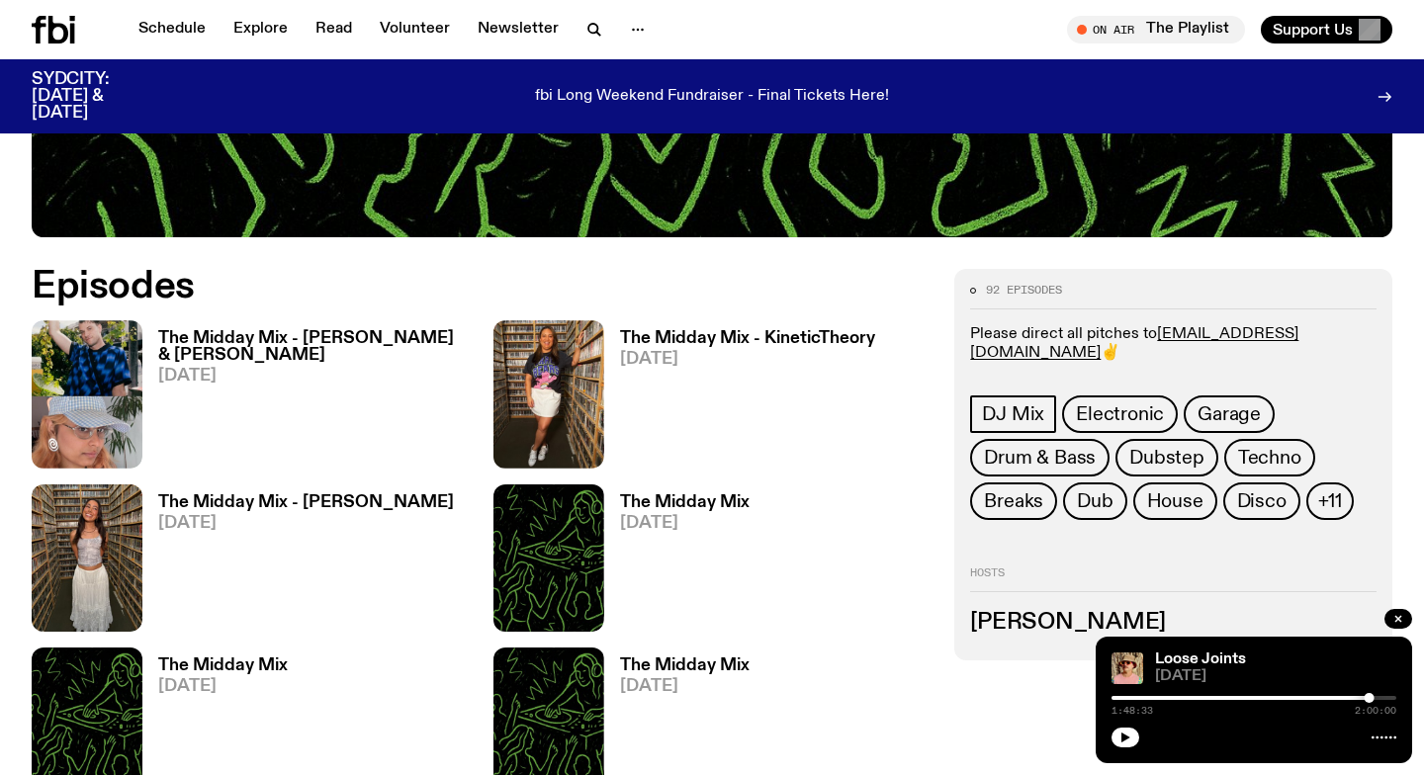
scroll to position [837, 0]
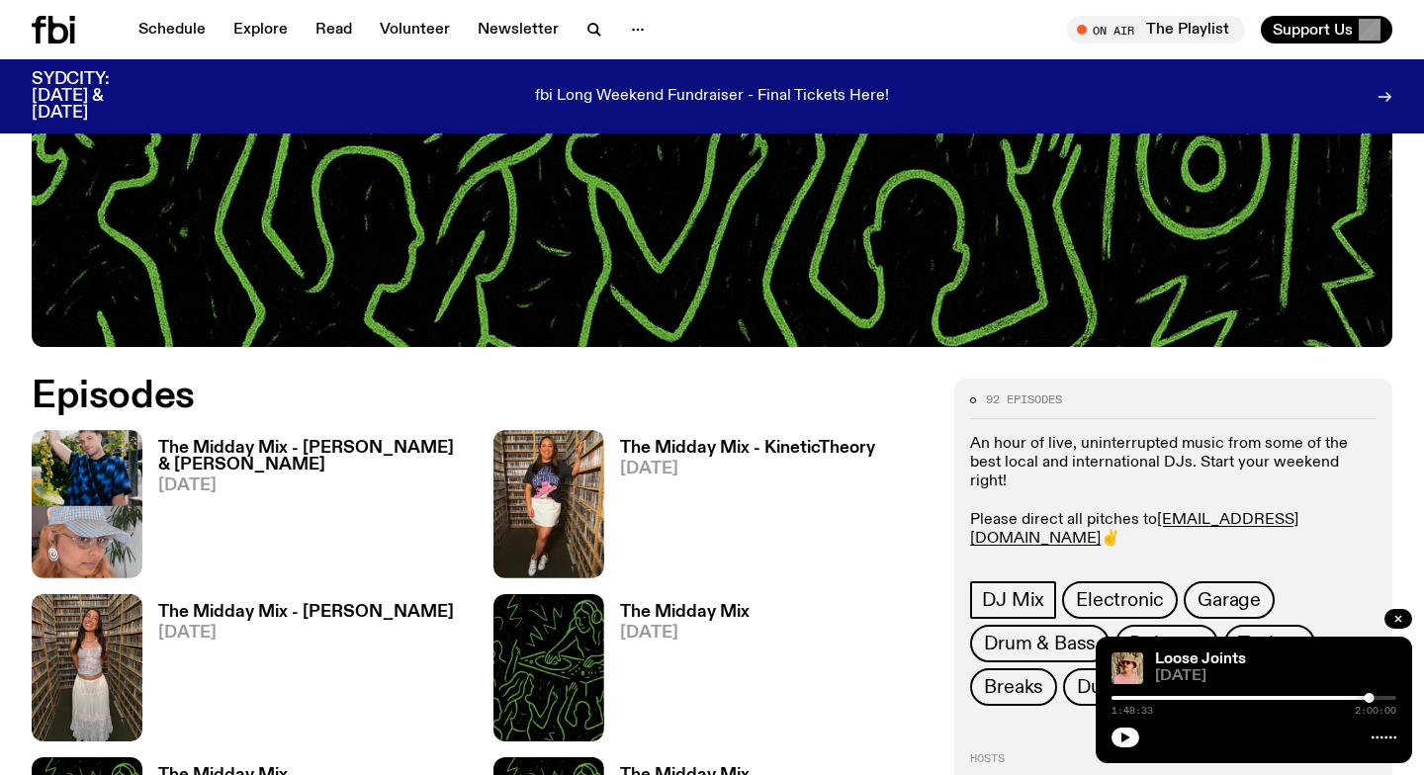
scroll to position [717, 0]
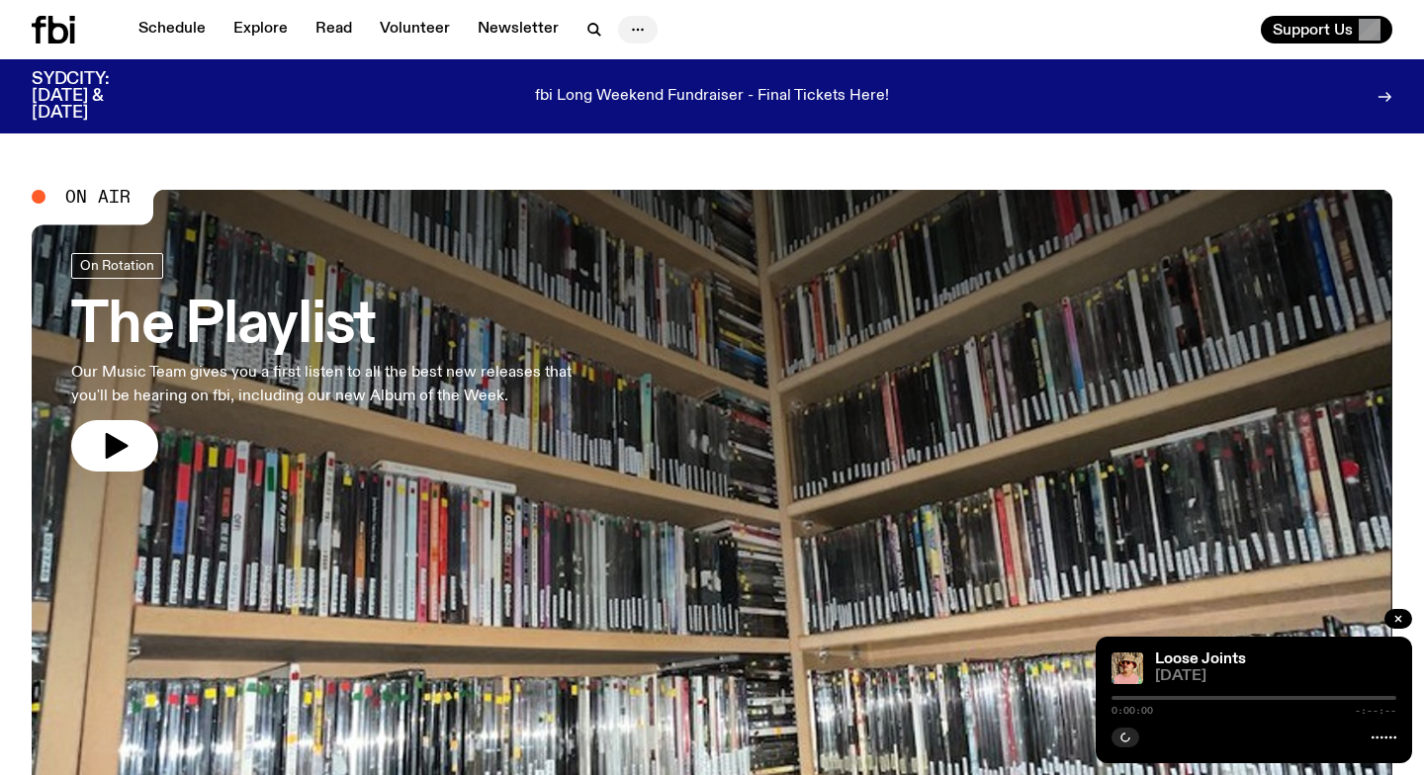
scroll to position [4, 0]
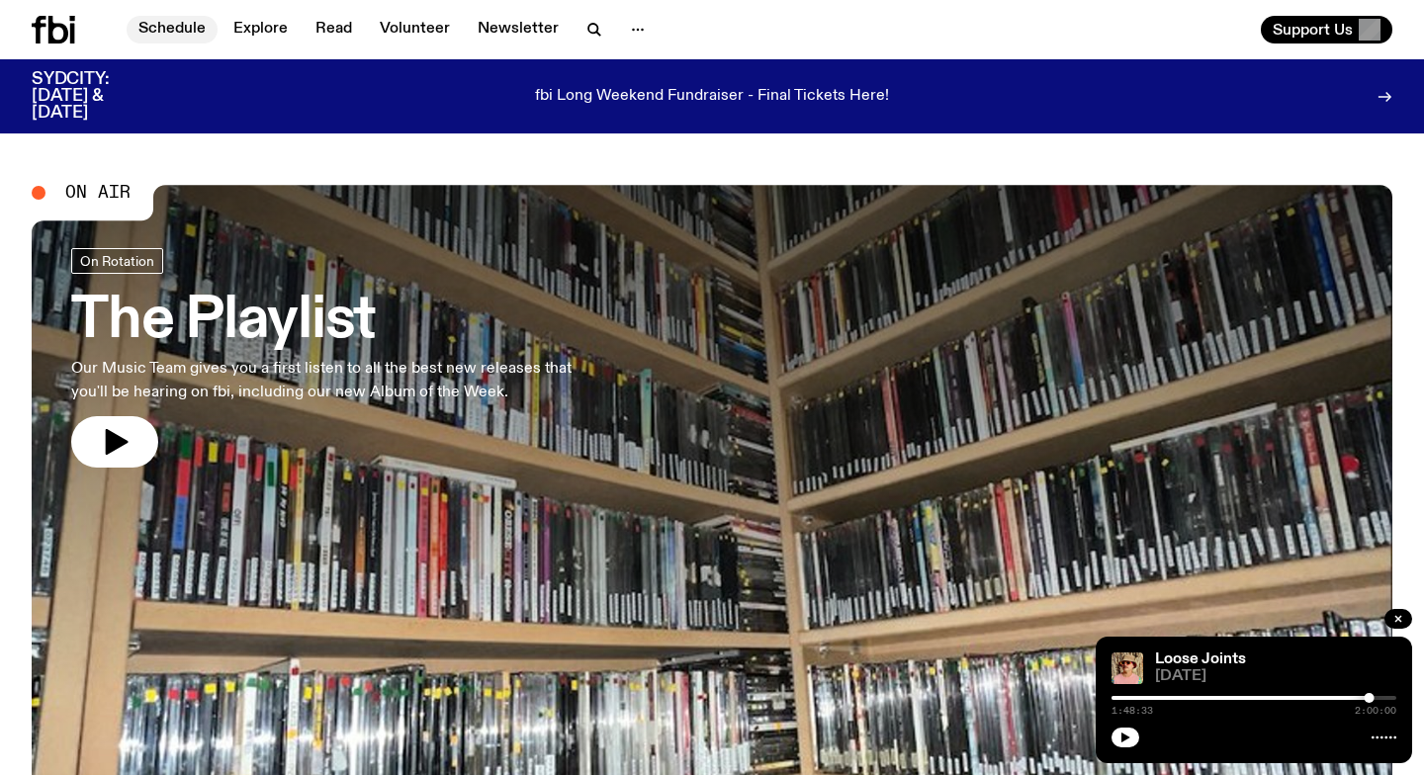
click at [186, 32] on link "Schedule" at bounding box center [172, 30] width 91 height 28
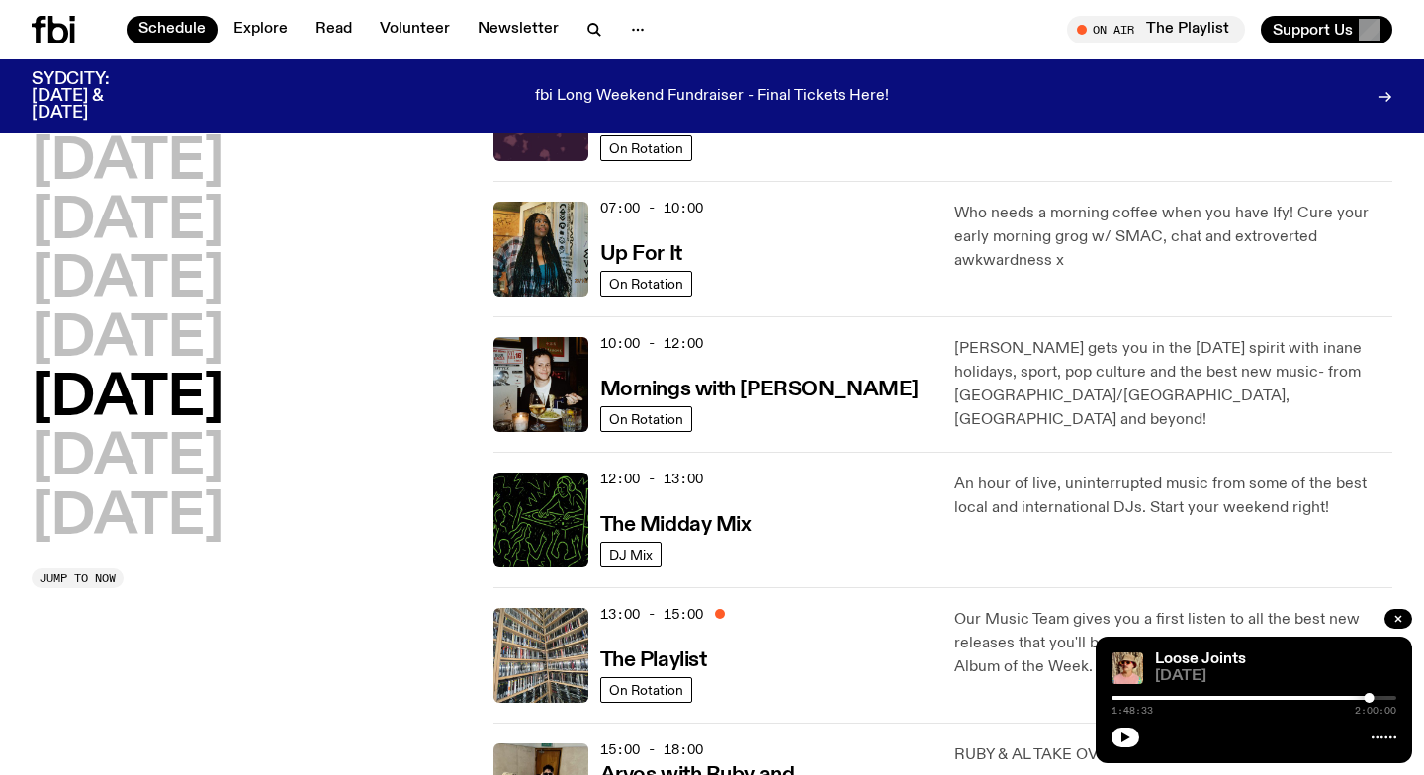
scroll to position [144, 0]
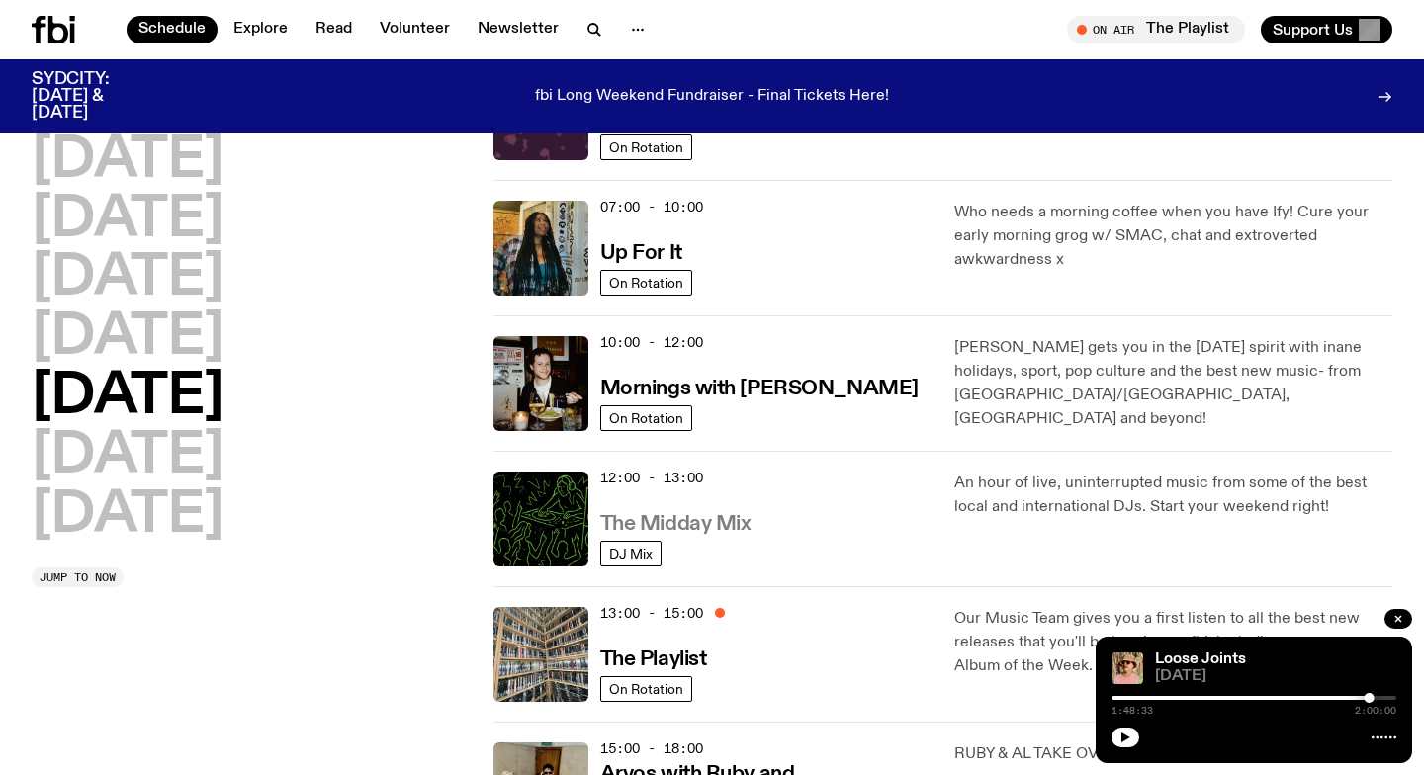
click at [719, 524] on h3 "The Midday Mix" at bounding box center [675, 524] width 151 height 21
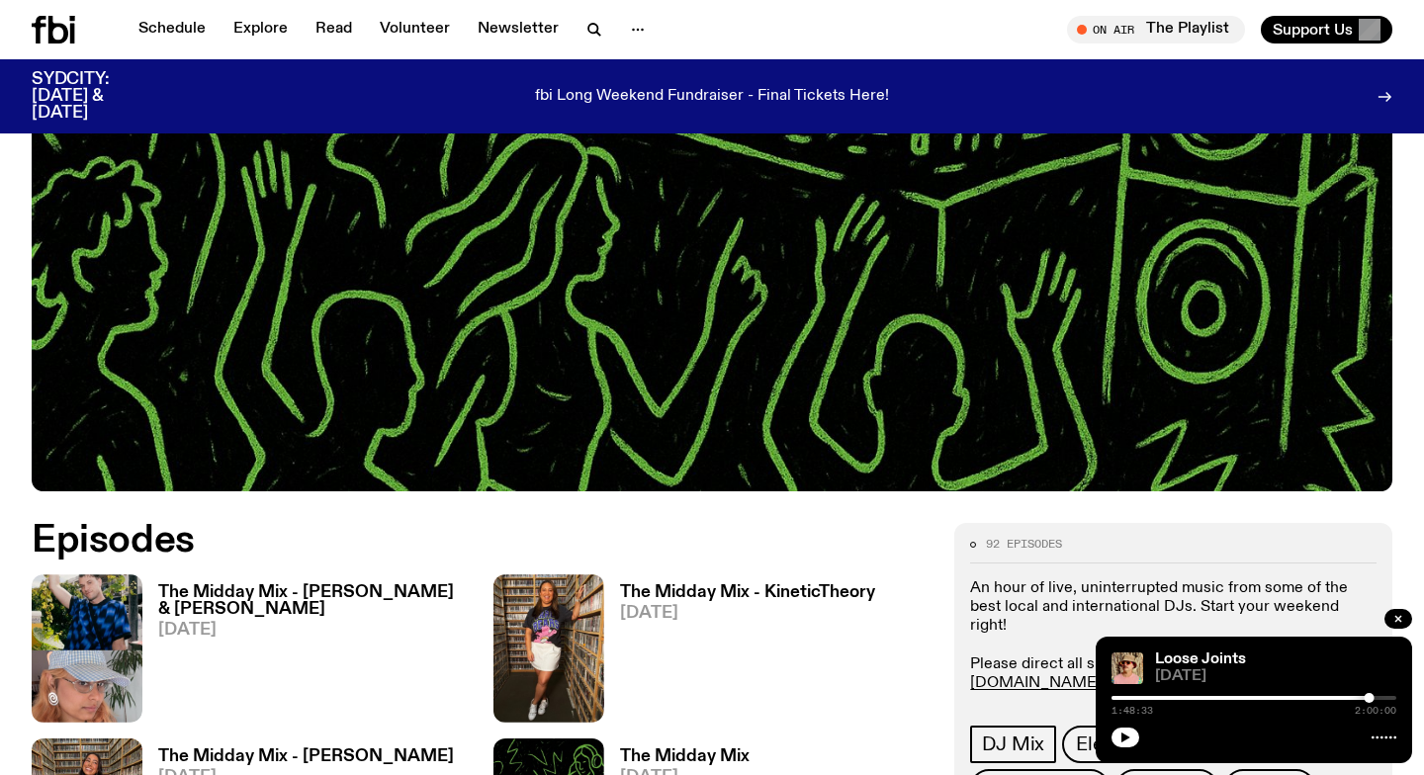
scroll to position [582, 0]
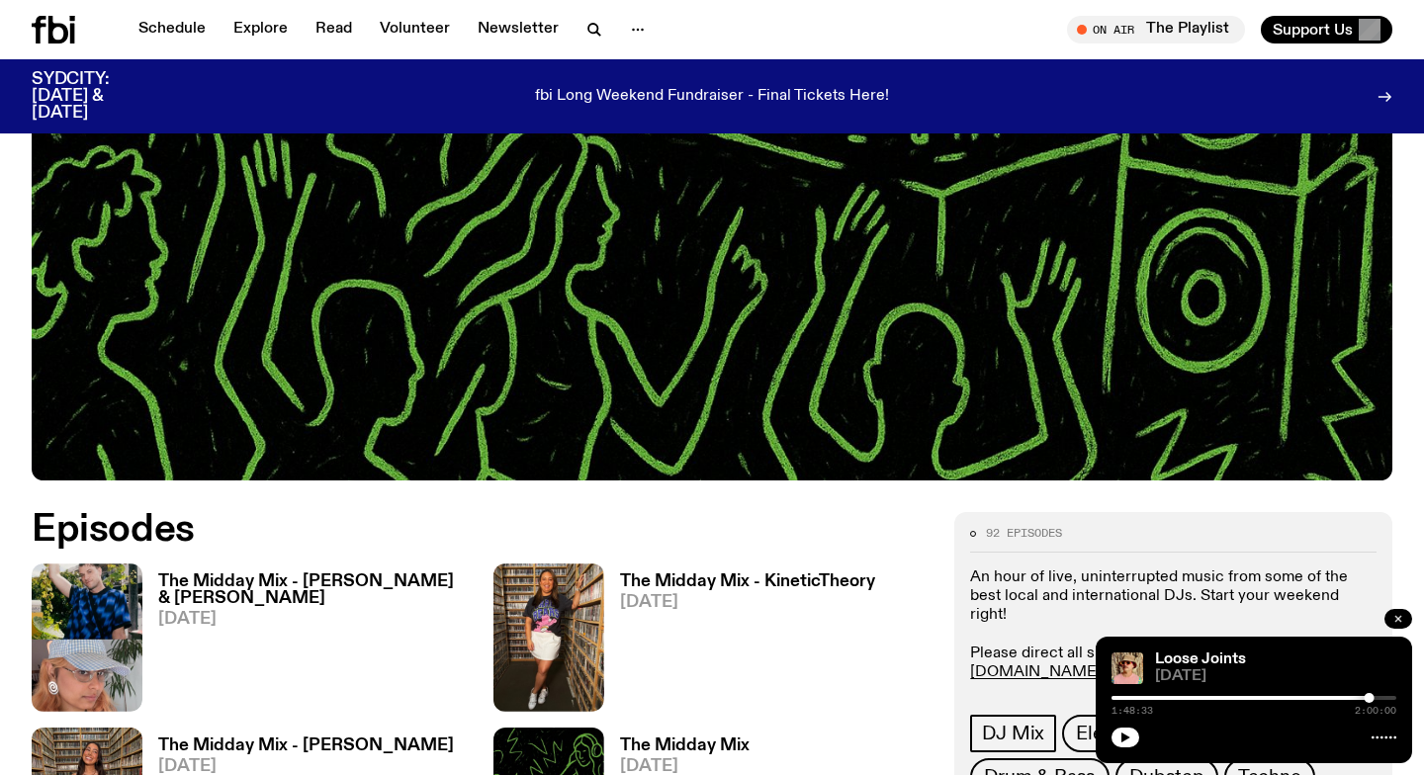
click at [1393, 622] on icon "button" at bounding box center [1398, 619] width 12 height 12
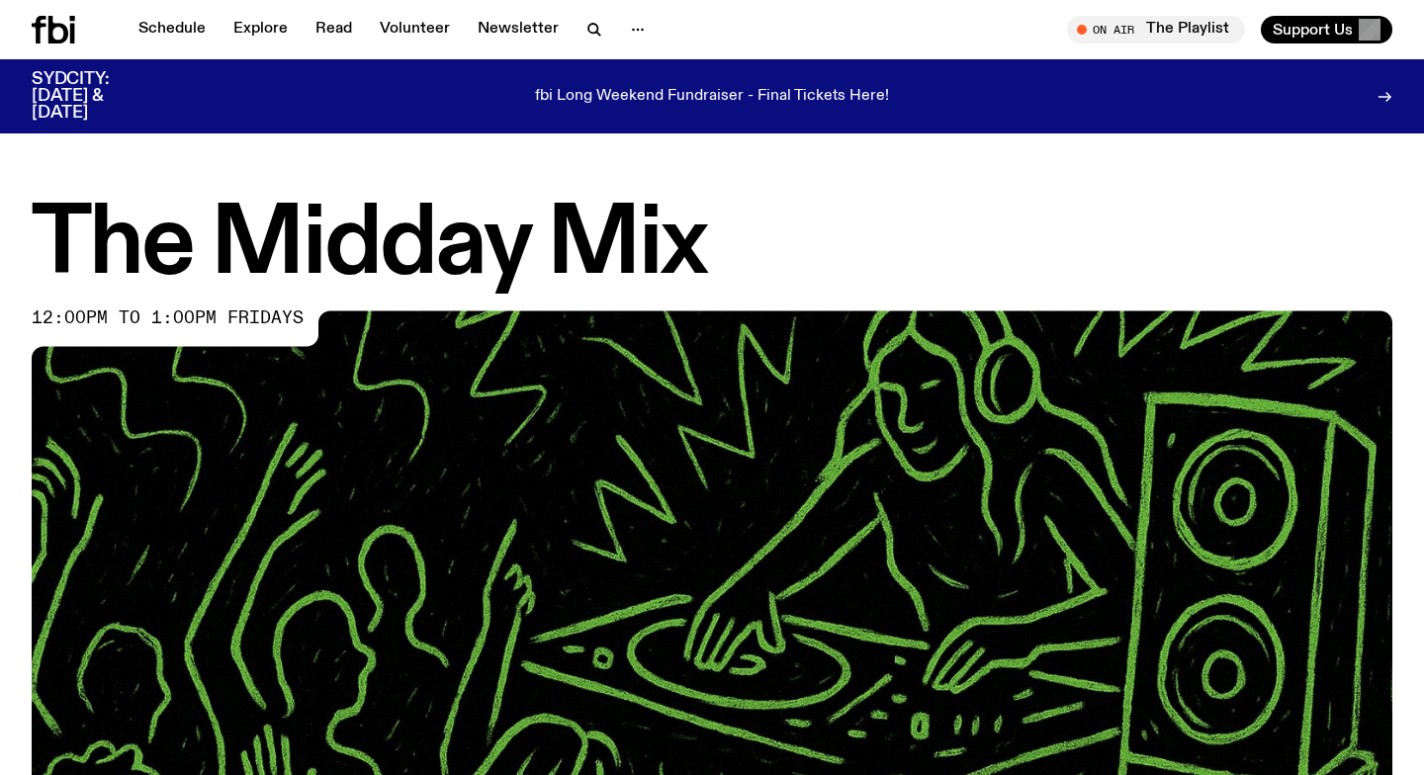
scroll to position [190, 0]
